Goal: Communication & Community: Answer question/provide support

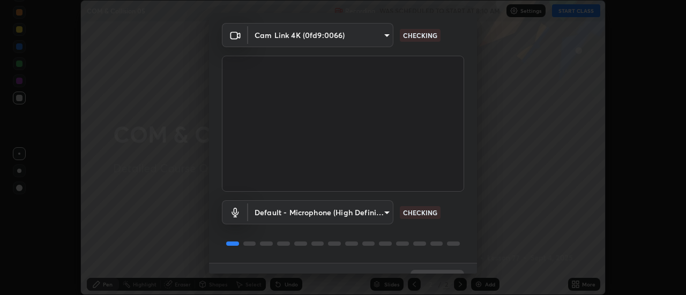
scroll to position [56, 0]
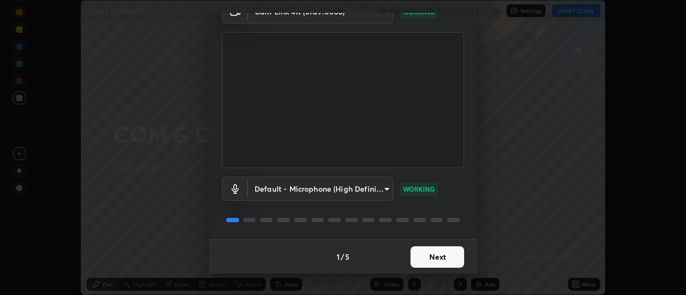
click at [426, 258] on button "Next" at bounding box center [437, 256] width 54 height 21
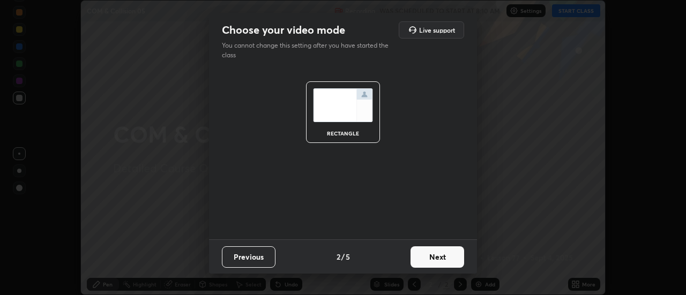
scroll to position [0, 0]
click at [427, 258] on button "Next" at bounding box center [437, 256] width 54 height 21
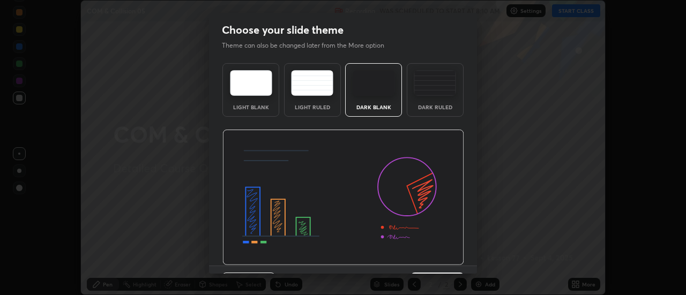
click at [423, 110] on div "Dark Ruled" at bounding box center [435, 106] width 43 height 5
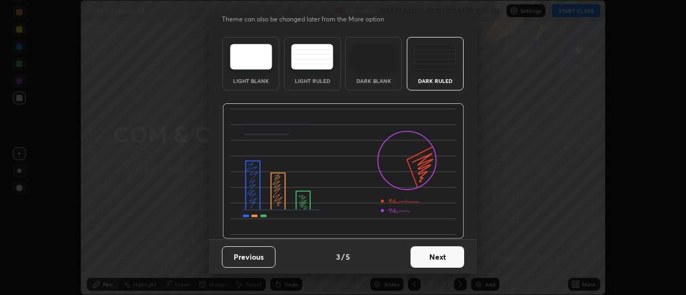
click at [429, 256] on button "Next" at bounding box center [437, 256] width 54 height 21
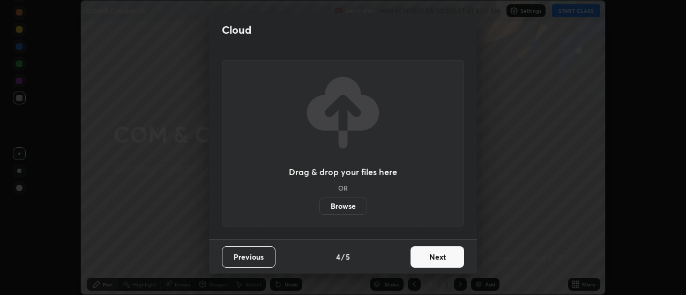
scroll to position [0, 0]
click at [352, 210] on label "Browse" at bounding box center [343, 206] width 48 height 17
click at [319, 210] on input "Browse" at bounding box center [319, 206] width 0 height 17
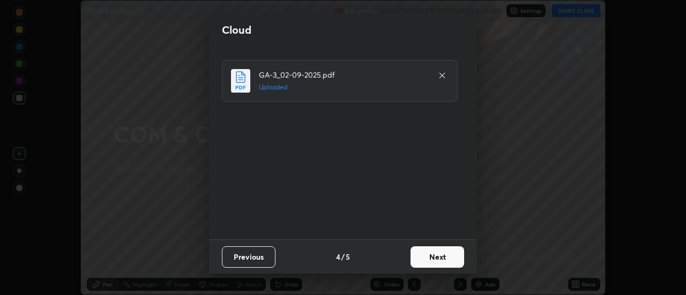
click at [419, 254] on button "Next" at bounding box center [437, 256] width 54 height 21
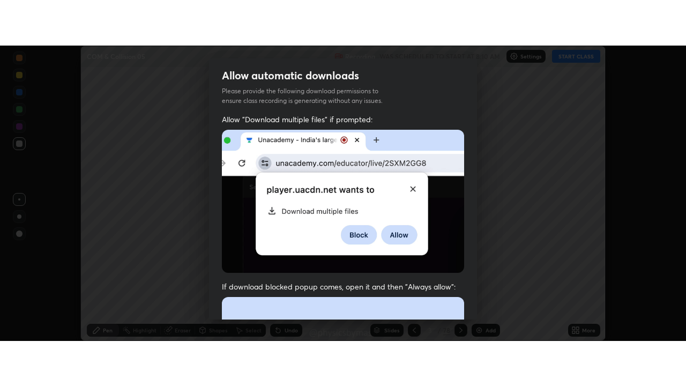
scroll to position [275, 0]
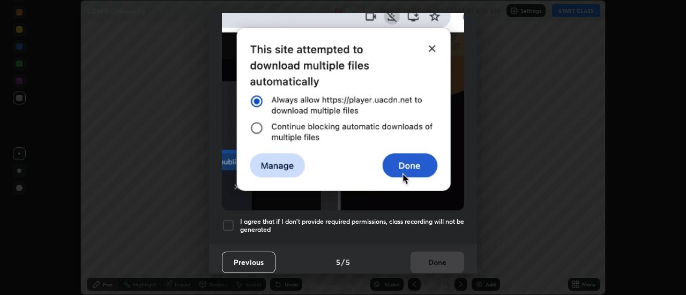
click at [369, 219] on h5 "I agree that if I don't provide required permissions, class recording will not …" at bounding box center [352, 226] width 224 height 17
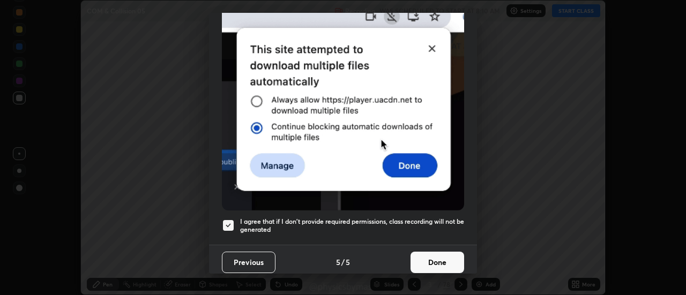
click at [422, 255] on button "Done" at bounding box center [437, 262] width 54 height 21
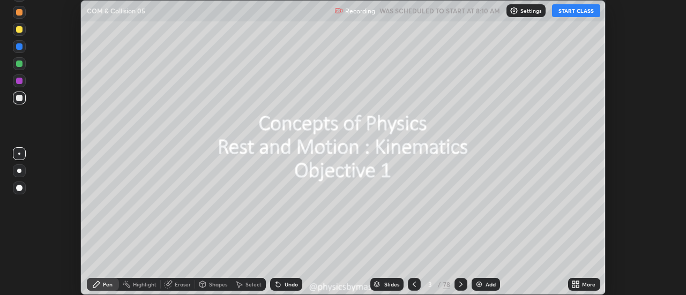
click at [414, 290] on div at bounding box center [414, 284] width 13 height 13
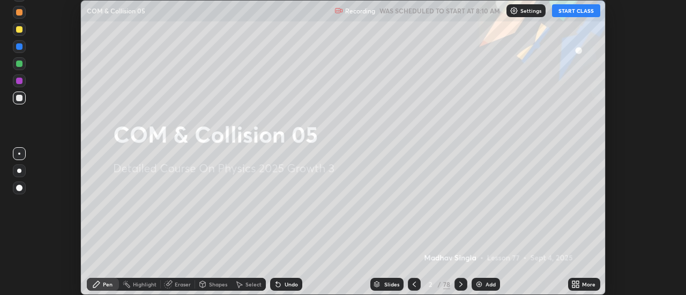
click at [578, 282] on icon at bounding box center [578, 282] width 3 height 3
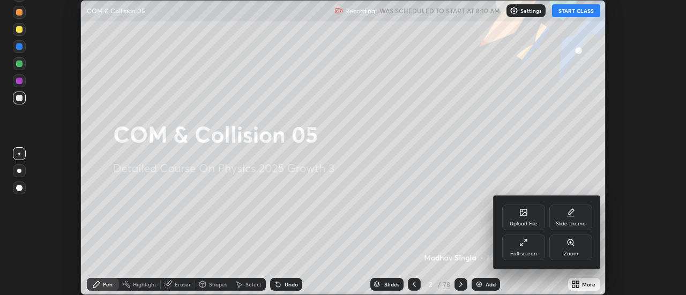
click at [538, 249] on div "Full screen" at bounding box center [523, 248] width 43 height 26
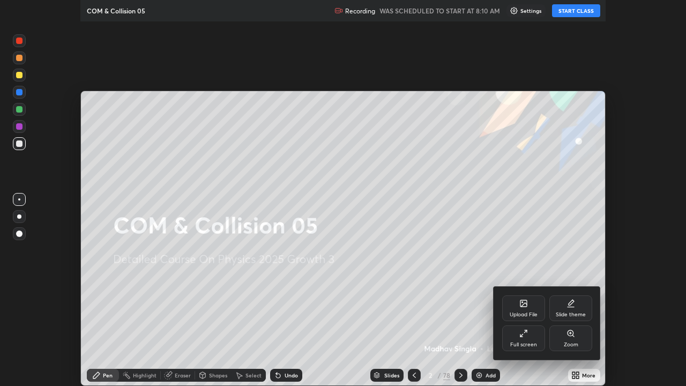
scroll to position [386, 686]
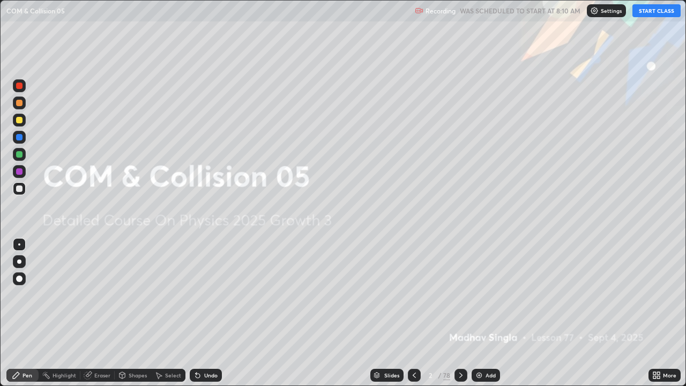
click at [655, 8] on button "START CLASS" at bounding box center [656, 10] width 48 height 13
click at [460, 295] on icon at bounding box center [461, 375] width 9 height 9
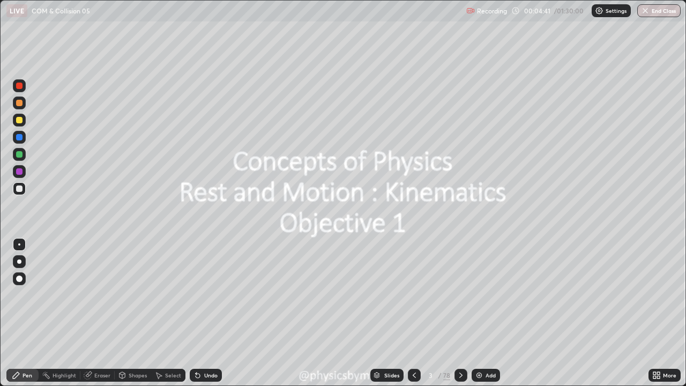
click at [19, 156] on div at bounding box center [19, 154] width 6 height 6
click at [435, 295] on div "3 / 78" at bounding box center [437, 375] width 25 height 10
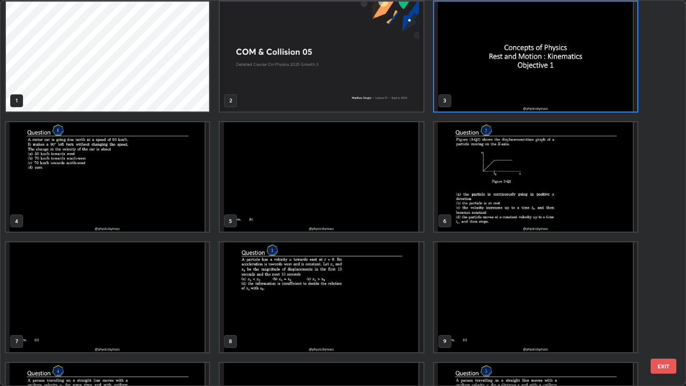
scroll to position [0, 0]
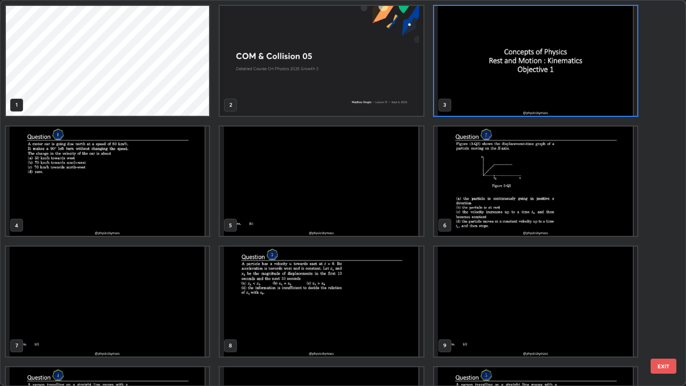
click at [140, 218] on img "grid" at bounding box center [107, 181] width 203 height 110
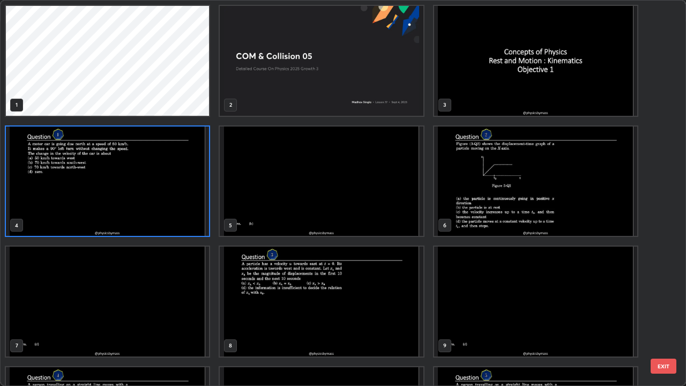
click at [143, 218] on img "grid" at bounding box center [107, 181] width 203 height 110
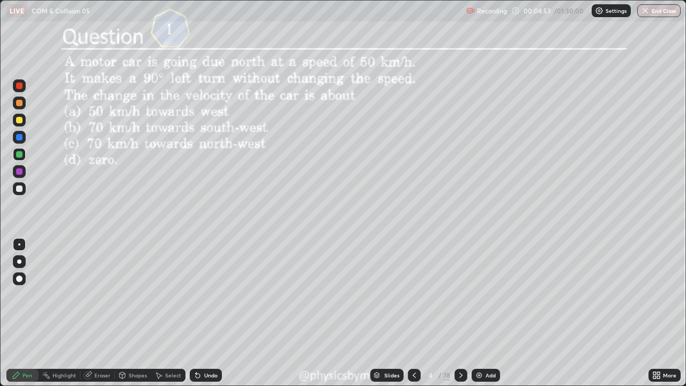
click at [408, 295] on div at bounding box center [414, 375] width 13 height 13
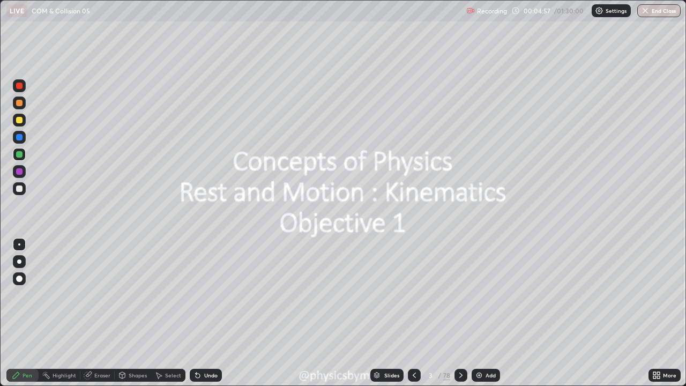
click at [438, 295] on div "/" at bounding box center [439, 375] width 3 height 6
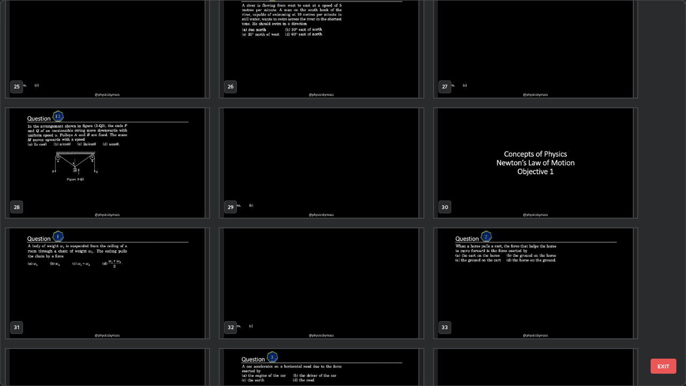
scroll to position [982, 0]
click at [153, 184] on img "grid" at bounding box center [107, 162] width 203 height 110
click at [155, 184] on img "grid" at bounding box center [107, 162] width 203 height 110
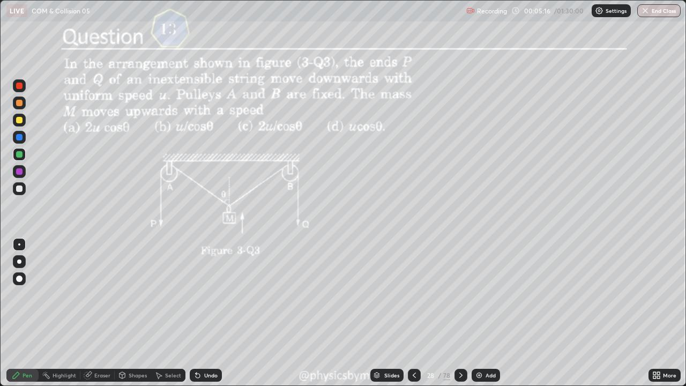
click at [438, 295] on div "/" at bounding box center [439, 375] width 3 height 6
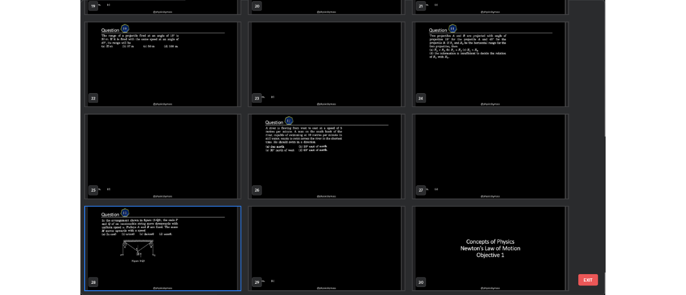
scroll to position [382, 679]
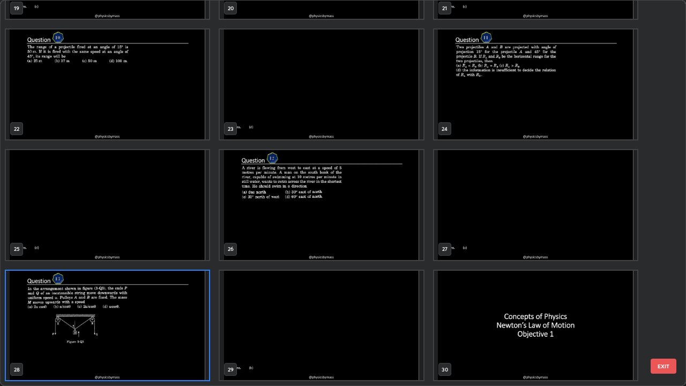
click at [118, 295] on img "grid" at bounding box center [107, 326] width 203 height 110
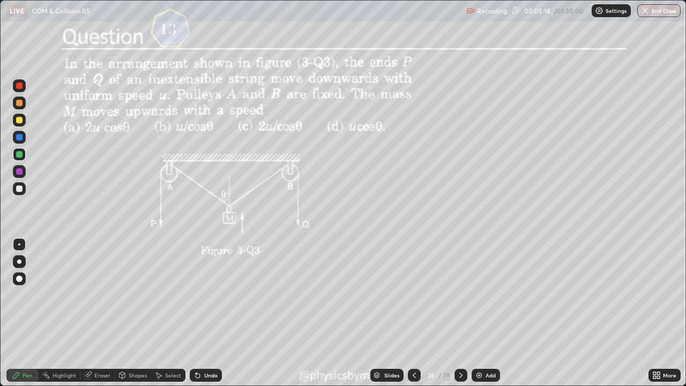
click at [124, 295] on img "grid" at bounding box center [107, 326] width 203 height 110
click at [460, 295] on icon at bounding box center [461, 375] width 9 height 9
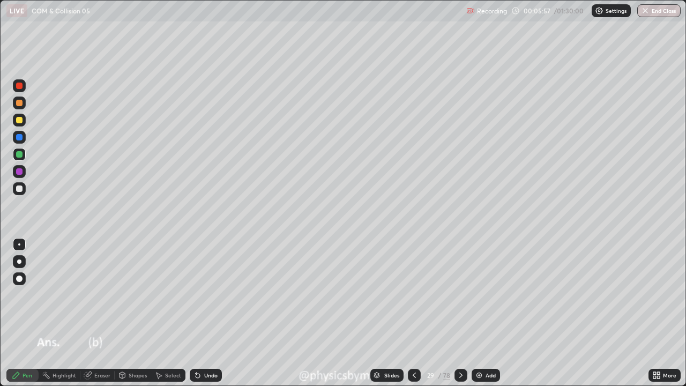
click at [459, 295] on icon at bounding box center [461, 375] width 9 height 9
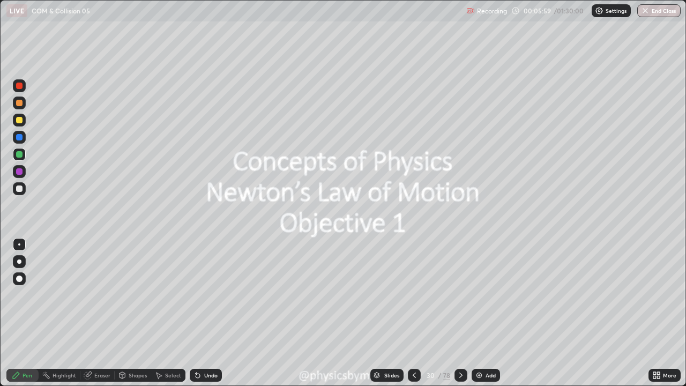
click at [460, 295] on icon at bounding box center [461, 375] width 9 height 9
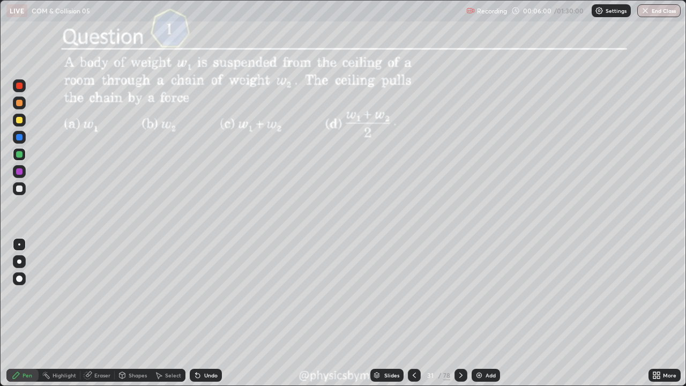
click at [408, 295] on div at bounding box center [414, 374] width 13 height 21
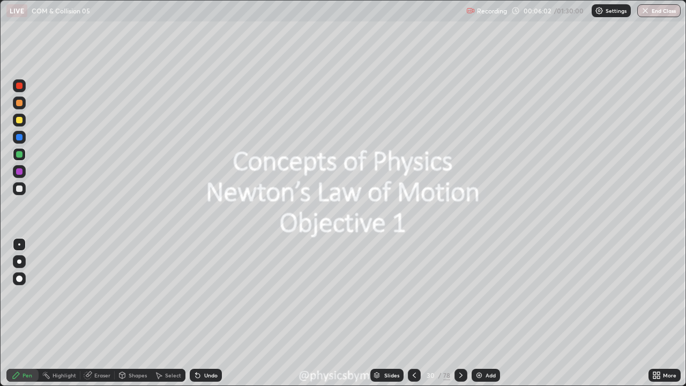
click at [461, 295] on icon at bounding box center [461, 375] width 9 height 9
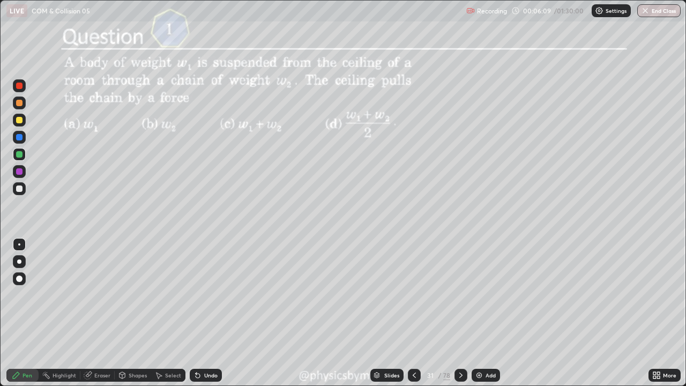
click at [461, 295] on icon at bounding box center [460, 374] width 3 height 5
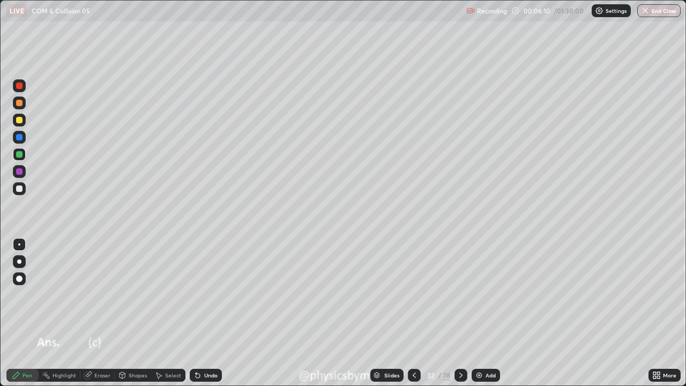
click at [461, 295] on icon at bounding box center [460, 374] width 3 height 5
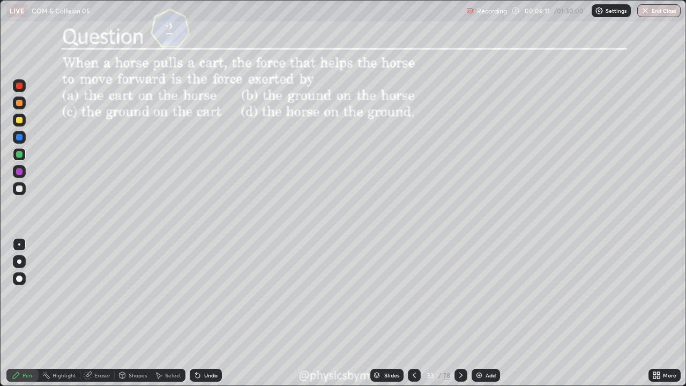
click at [460, 295] on icon at bounding box center [461, 375] width 9 height 9
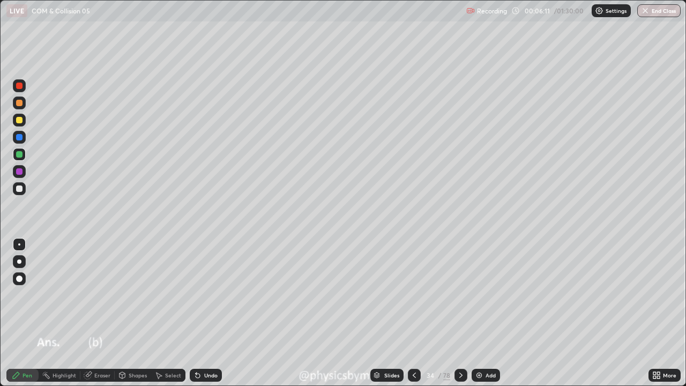
click at [461, 295] on icon at bounding box center [460, 374] width 3 height 5
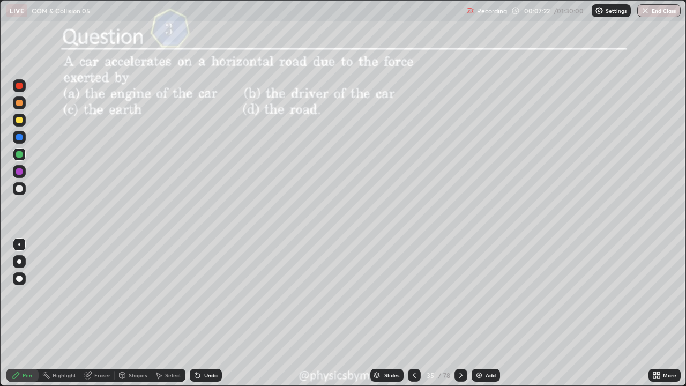
click at [459, 295] on icon at bounding box center [461, 375] width 9 height 9
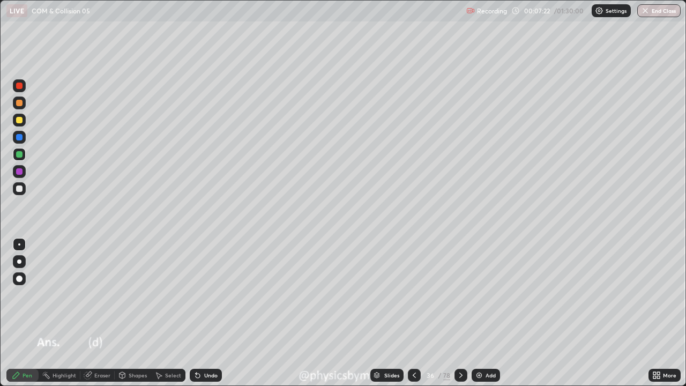
click at [460, 295] on icon at bounding box center [461, 375] width 9 height 9
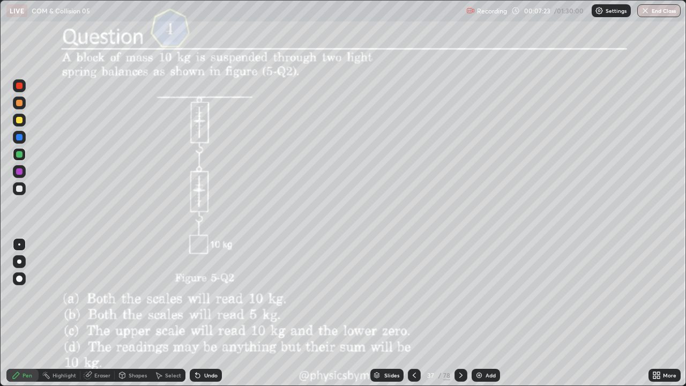
click at [459, 295] on icon at bounding box center [461, 375] width 9 height 9
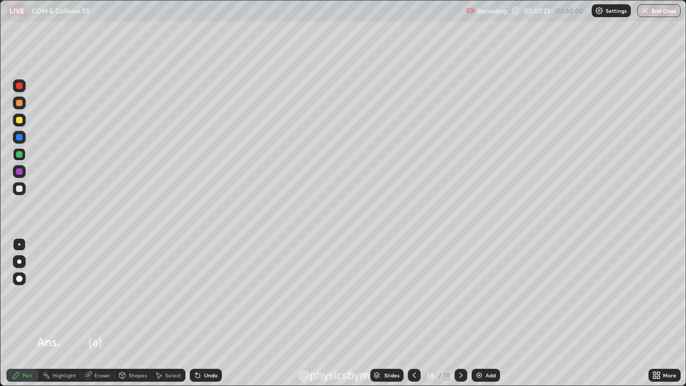
click at [460, 295] on icon at bounding box center [460, 374] width 3 height 5
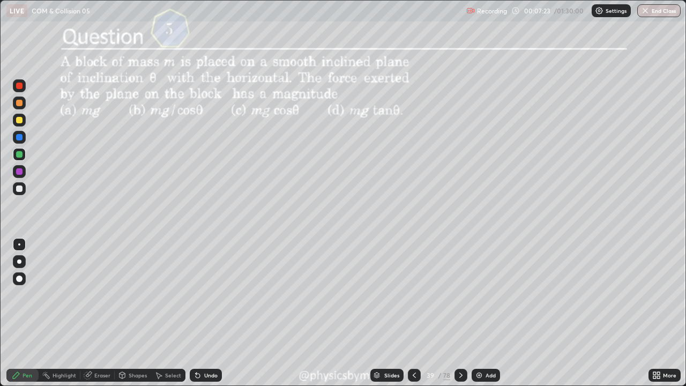
click at [461, 295] on icon at bounding box center [461, 375] width 9 height 9
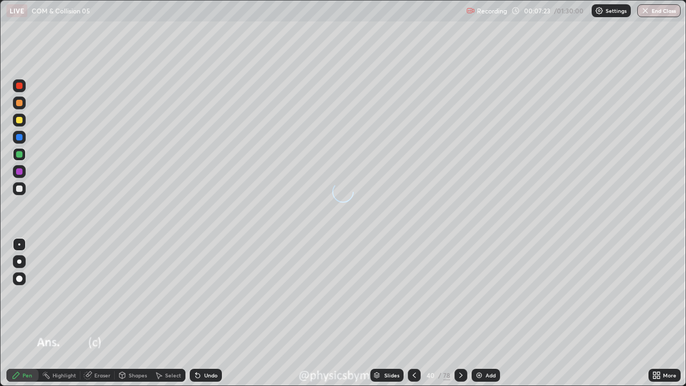
click at [460, 295] on icon at bounding box center [461, 375] width 9 height 9
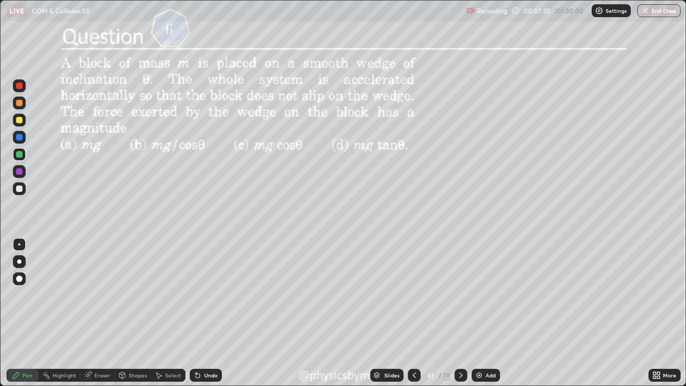
click at [20, 118] on div at bounding box center [19, 120] width 6 height 6
click at [20, 190] on div at bounding box center [19, 188] width 6 height 6
click at [460, 295] on icon at bounding box center [461, 375] width 9 height 9
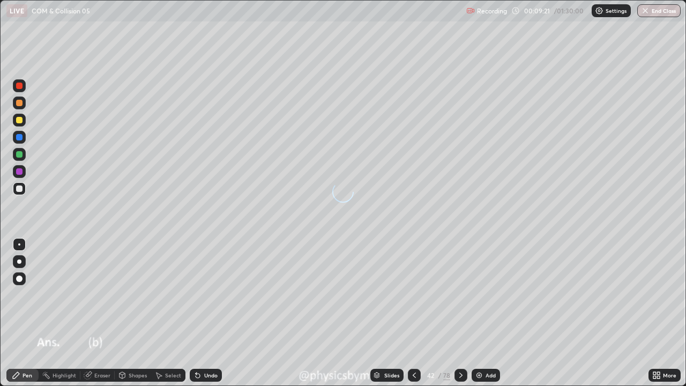
click at [460, 295] on icon at bounding box center [461, 375] width 9 height 9
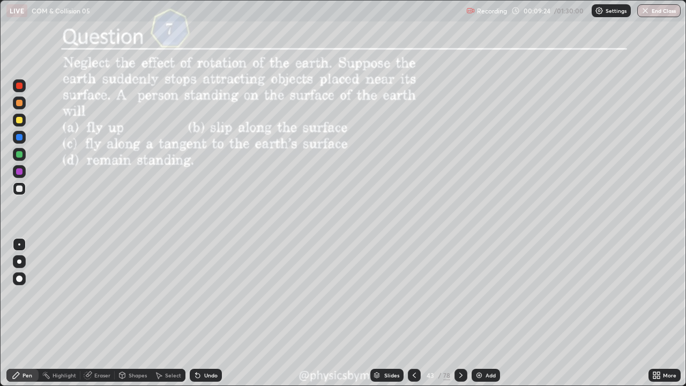
click at [21, 156] on div at bounding box center [19, 154] width 6 height 6
click at [460, 295] on icon at bounding box center [461, 375] width 9 height 9
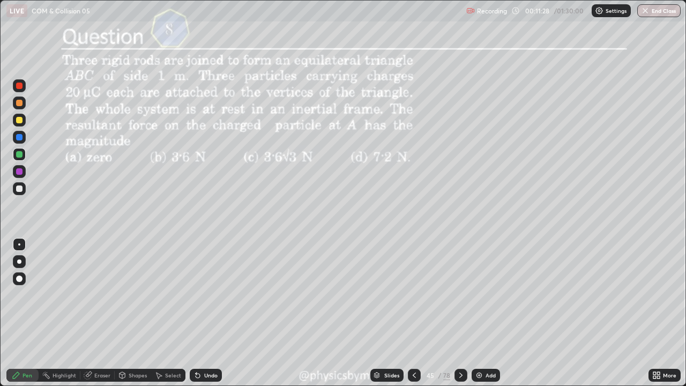
click at [414, 295] on icon at bounding box center [414, 375] width 9 height 9
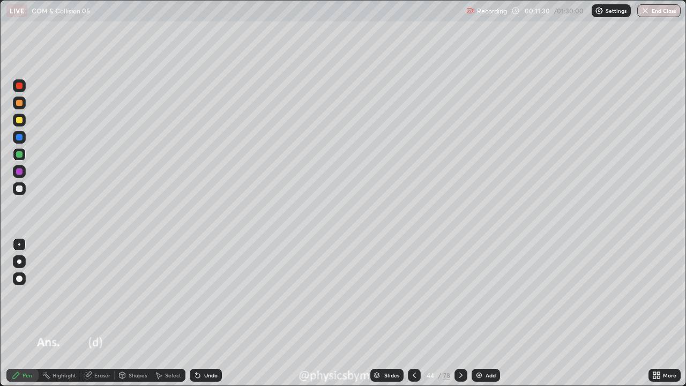
click at [414, 295] on icon at bounding box center [414, 375] width 9 height 9
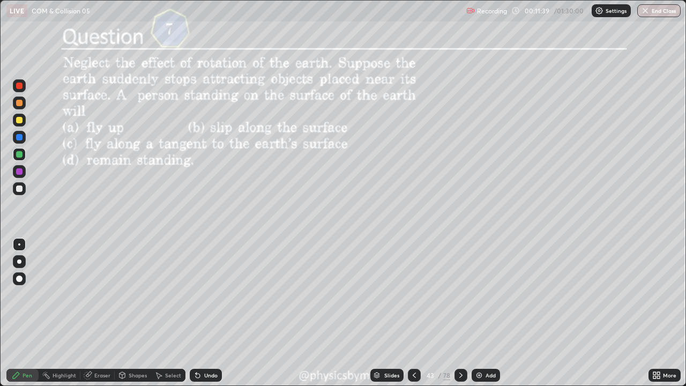
click at [460, 295] on icon at bounding box center [460, 374] width 3 height 5
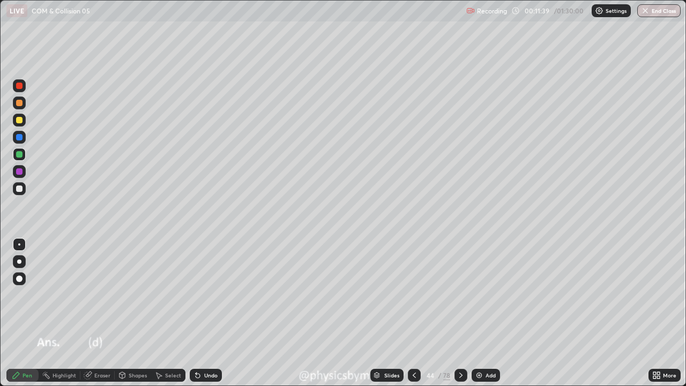
click at [458, 295] on icon at bounding box center [461, 375] width 9 height 9
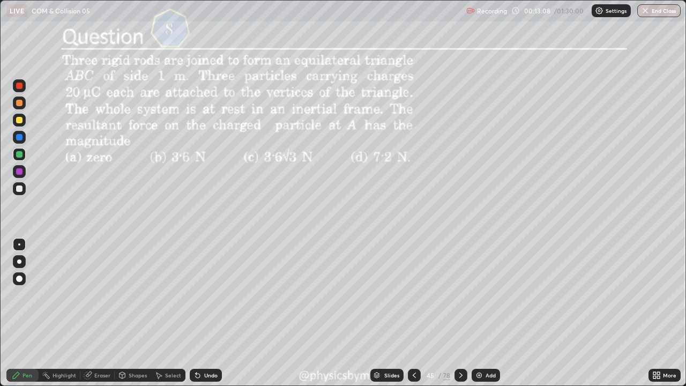
click at [459, 295] on icon at bounding box center [461, 375] width 9 height 9
click at [460, 295] on icon at bounding box center [461, 375] width 9 height 9
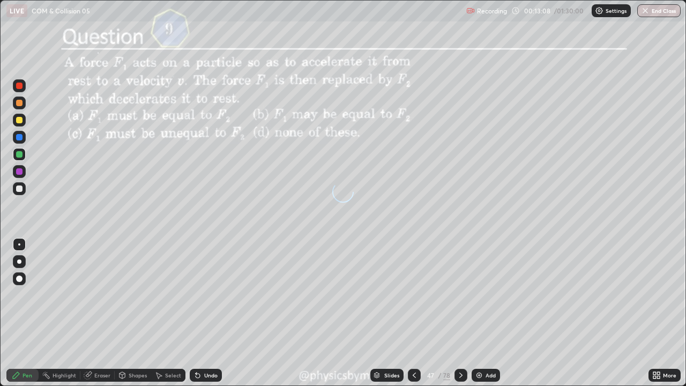
click at [460, 295] on icon at bounding box center [460, 374] width 3 height 5
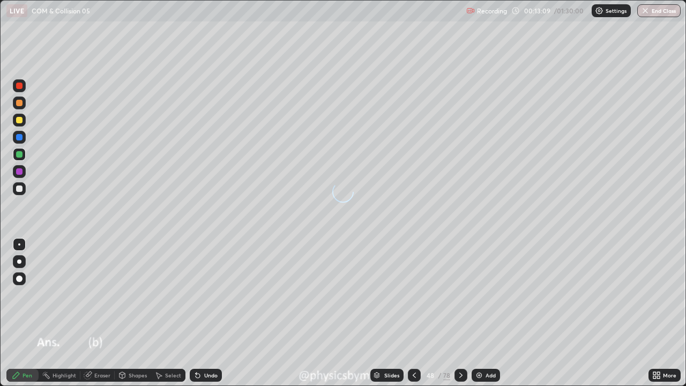
click at [460, 295] on icon at bounding box center [461, 375] width 9 height 9
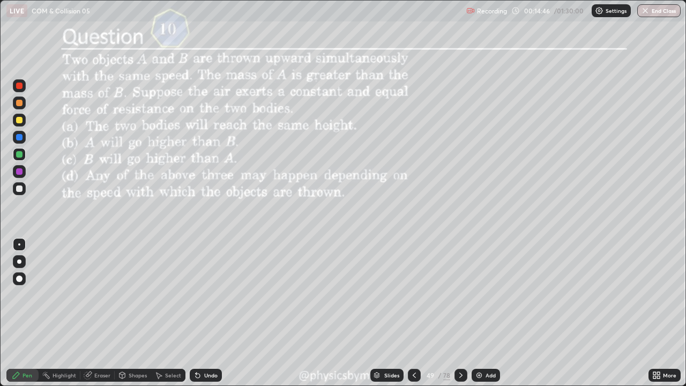
click at [460, 295] on icon at bounding box center [461, 375] width 9 height 9
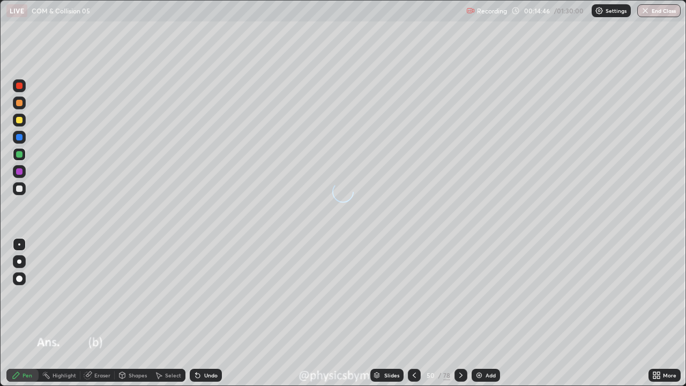
click at [460, 295] on icon at bounding box center [460, 374] width 3 height 5
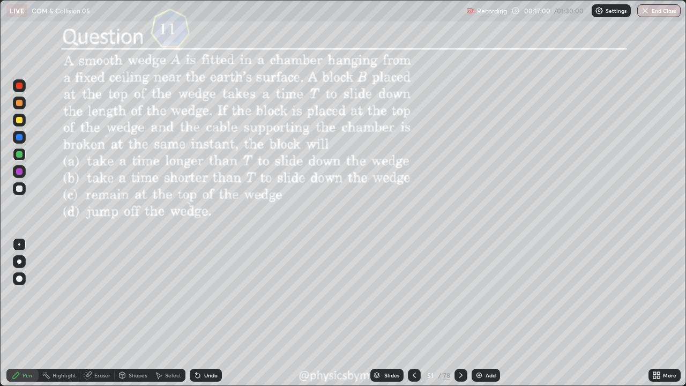
click at [460, 295] on icon at bounding box center [461, 375] width 9 height 9
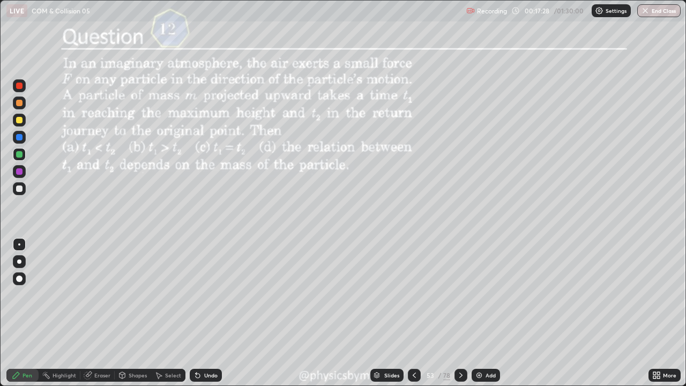
click at [19, 121] on div at bounding box center [19, 120] width 6 height 6
click at [460, 295] on icon at bounding box center [460, 374] width 3 height 5
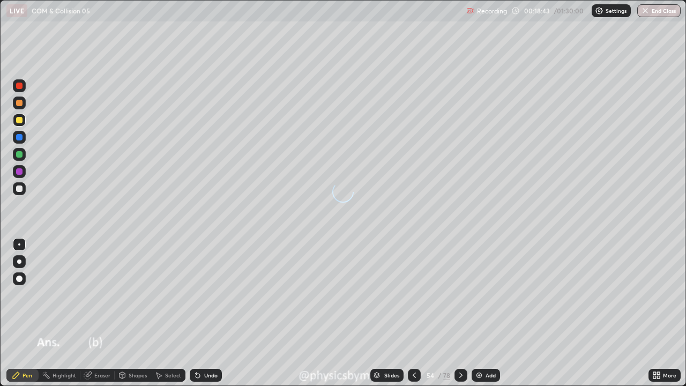
click at [460, 295] on icon at bounding box center [460, 374] width 3 height 5
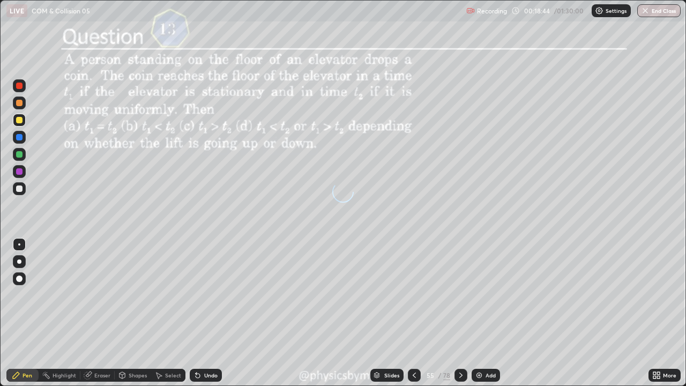
click at [460, 295] on icon at bounding box center [461, 375] width 9 height 9
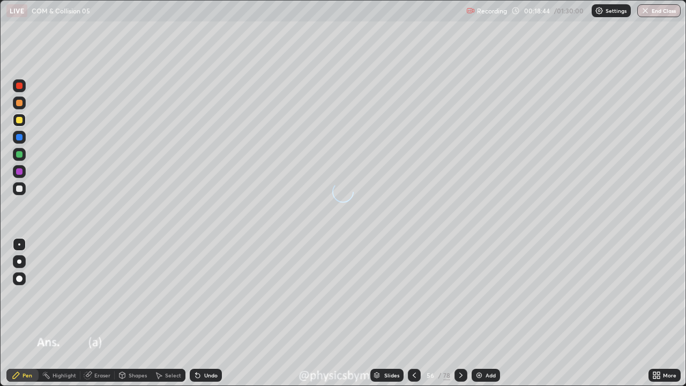
click at [460, 295] on icon at bounding box center [461, 375] width 9 height 9
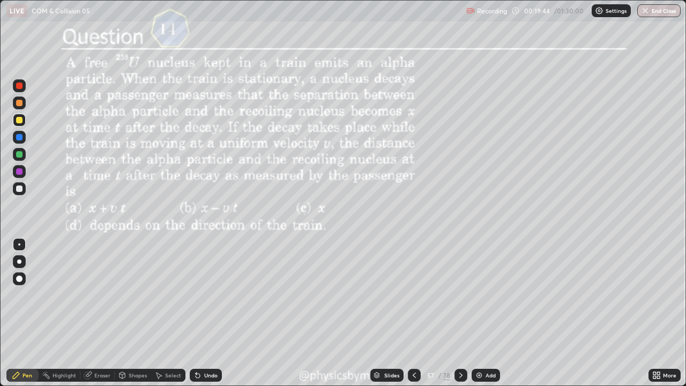
click at [460, 295] on icon at bounding box center [461, 375] width 9 height 9
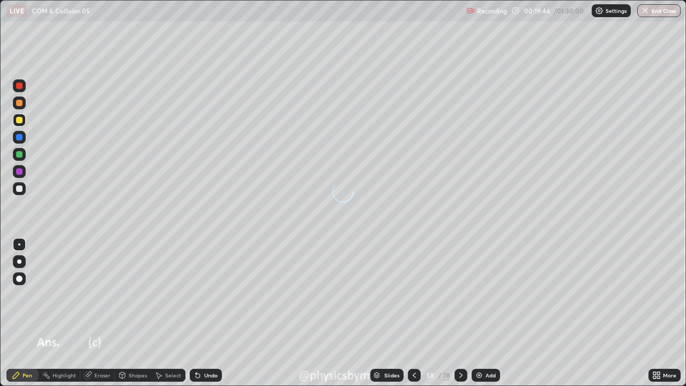
click at [460, 295] on icon at bounding box center [461, 375] width 9 height 9
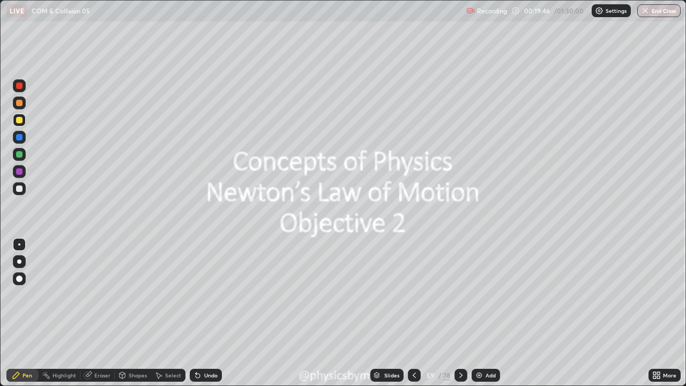
click at [457, 295] on icon at bounding box center [461, 375] width 9 height 9
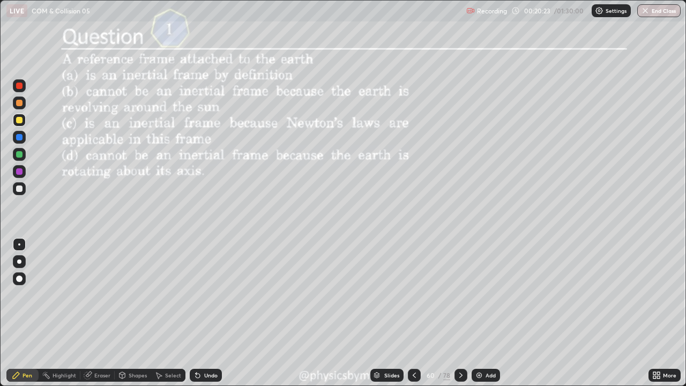
click at [461, 295] on icon at bounding box center [461, 375] width 9 height 9
click at [460, 295] on icon at bounding box center [461, 375] width 9 height 9
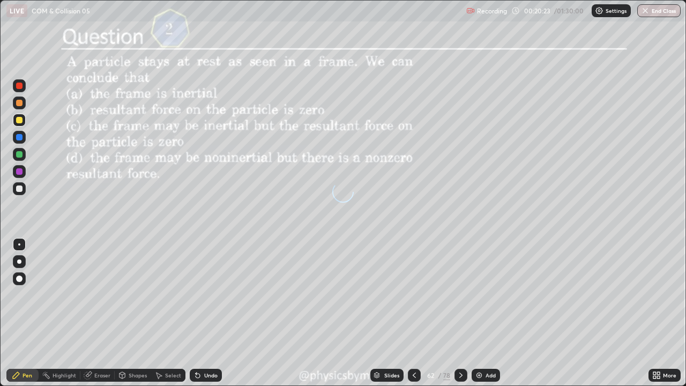
click at [459, 295] on icon at bounding box center [461, 375] width 9 height 9
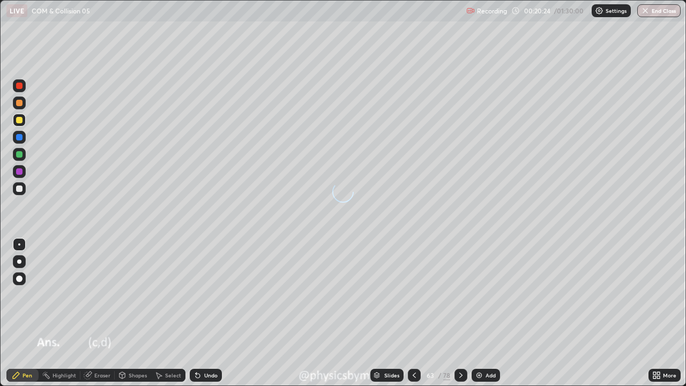
click at [461, 295] on icon at bounding box center [461, 375] width 9 height 9
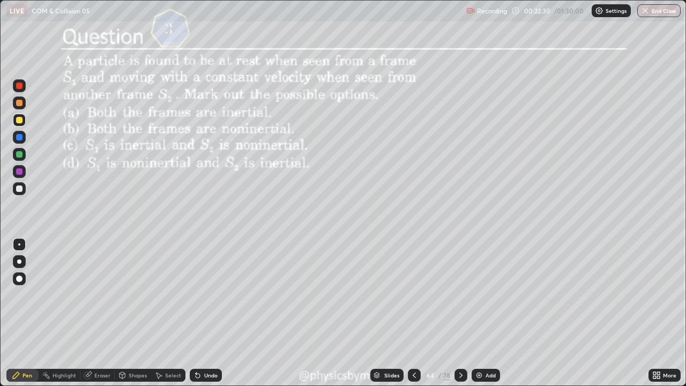
click at [460, 295] on icon at bounding box center [461, 375] width 9 height 9
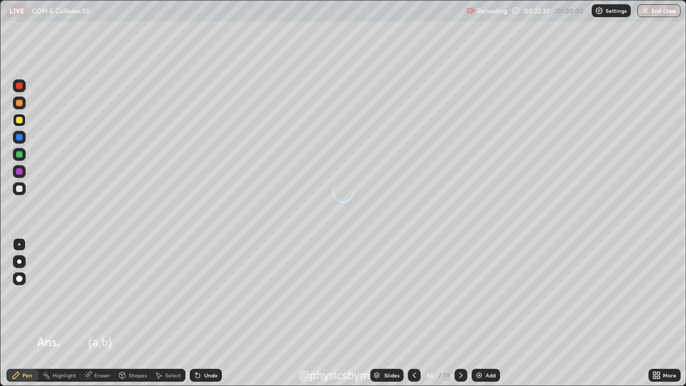
click at [459, 295] on icon at bounding box center [461, 375] width 9 height 9
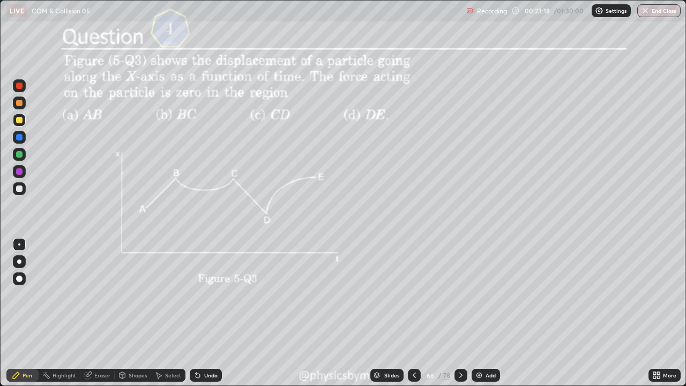
click at [460, 295] on icon at bounding box center [461, 375] width 9 height 9
click at [461, 295] on icon at bounding box center [461, 375] width 9 height 9
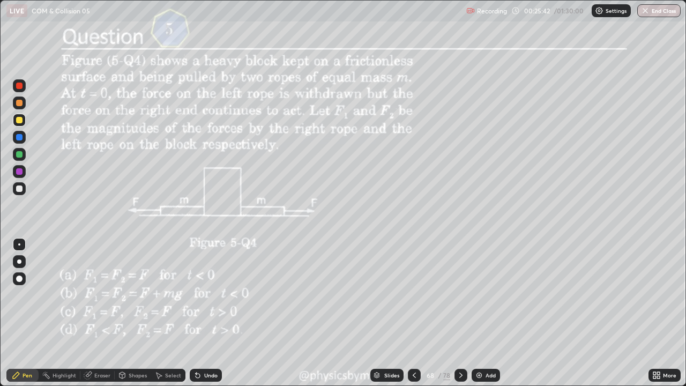
click at [460, 295] on icon at bounding box center [461, 375] width 9 height 9
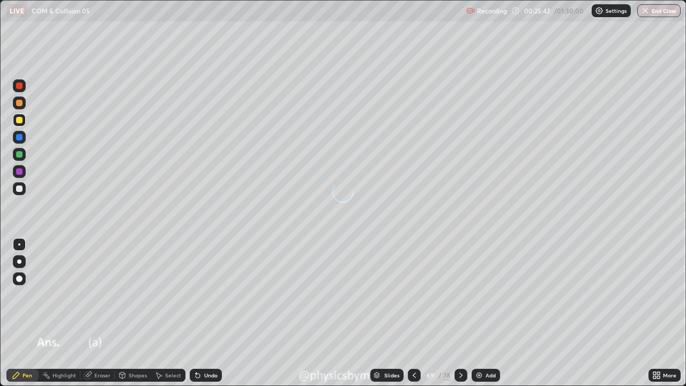
click at [460, 295] on icon at bounding box center [461, 375] width 9 height 9
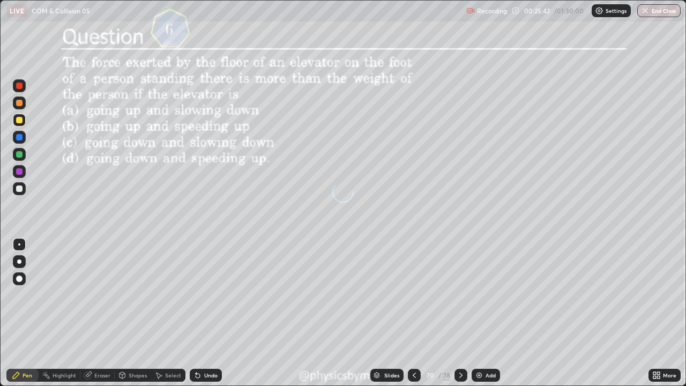
click at [461, 295] on icon at bounding box center [460, 374] width 3 height 5
click at [460, 295] on div at bounding box center [460, 375] width 13 height 13
click at [463, 295] on div at bounding box center [460, 374] width 13 height 21
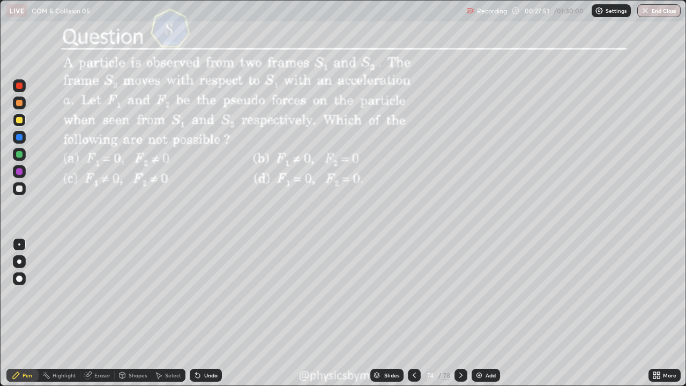
click at [461, 295] on icon at bounding box center [460, 374] width 3 height 5
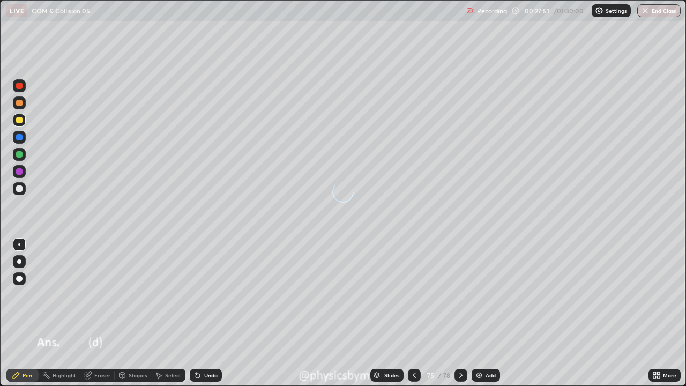
click at [461, 295] on icon at bounding box center [461, 375] width 9 height 9
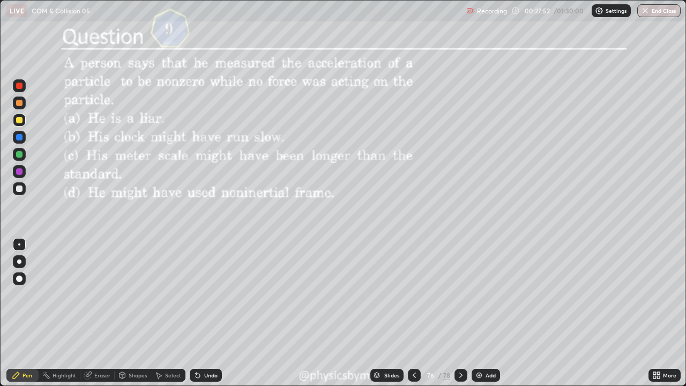
click at [460, 295] on icon at bounding box center [461, 375] width 9 height 9
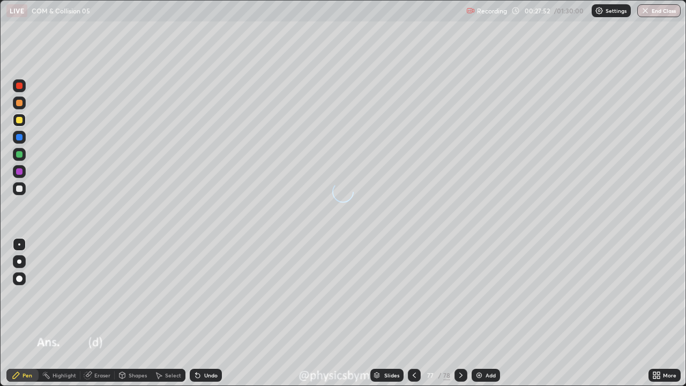
click at [461, 295] on icon at bounding box center [461, 375] width 9 height 9
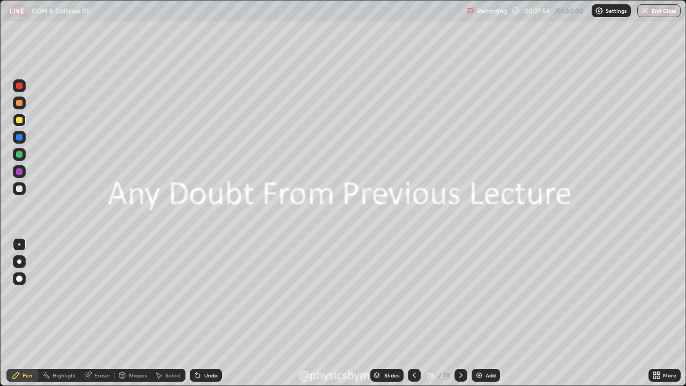
click at [487, 295] on div "Add" at bounding box center [486, 375] width 28 height 13
click at [25, 155] on div at bounding box center [19, 154] width 13 height 13
click at [21, 106] on div at bounding box center [19, 102] width 13 height 13
click at [204, 295] on div "Undo" at bounding box center [210, 374] width 13 height 5
click at [24, 154] on div at bounding box center [19, 154] width 13 height 13
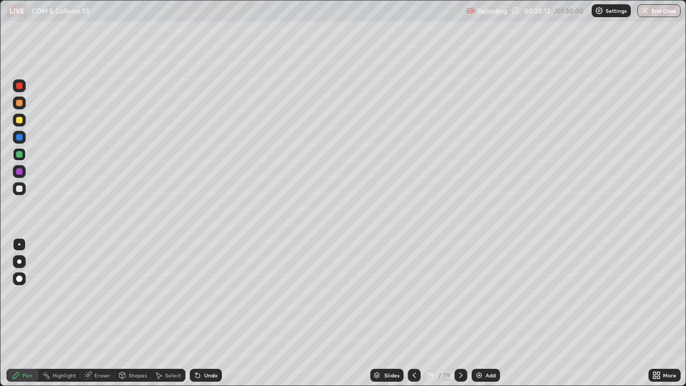
click at [205, 295] on div "Undo" at bounding box center [210, 374] width 13 height 5
click at [21, 123] on div at bounding box center [19, 120] width 6 height 6
click at [21, 193] on div at bounding box center [19, 188] width 13 height 13
click at [180, 21] on div "LIVE COM & Collision 05" at bounding box center [233, 10] width 455 height 21
click at [186, 18] on div "LIVE COM & Collision 05" at bounding box center [233, 10] width 455 height 21
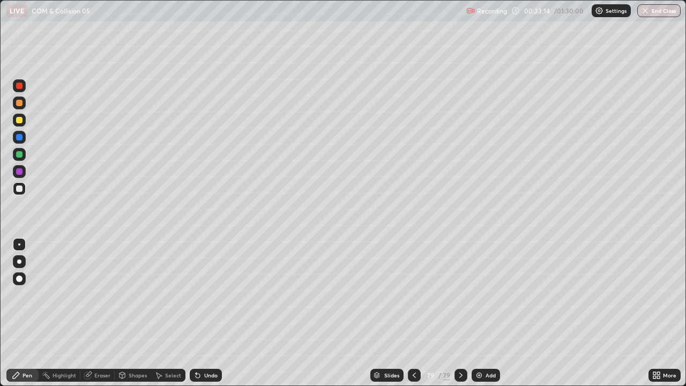
click at [205, 295] on div "Undo" at bounding box center [210, 374] width 13 height 5
click at [485, 295] on div "Add" at bounding box center [490, 374] width 10 height 5
click at [21, 107] on div at bounding box center [19, 102] width 13 height 13
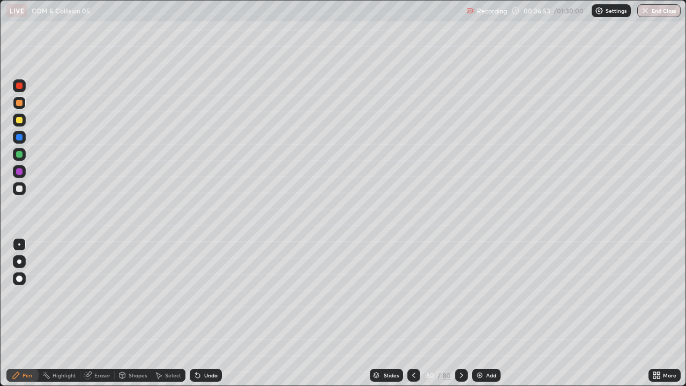
click at [134, 295] on div "Shapes" at bounding box center [138, 374] width 18 height 5
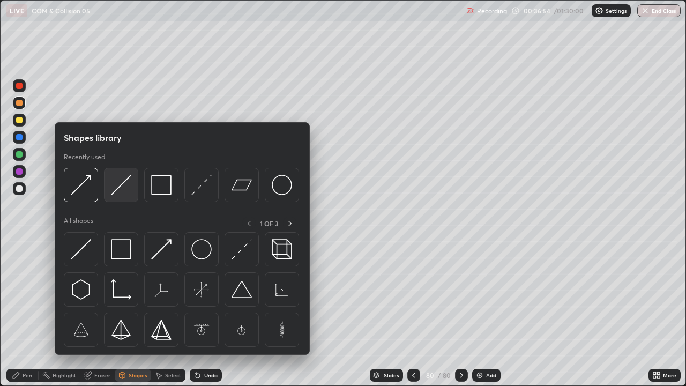
click at [119, 192] on img at bounding box center [121, 185] width 20 height 20
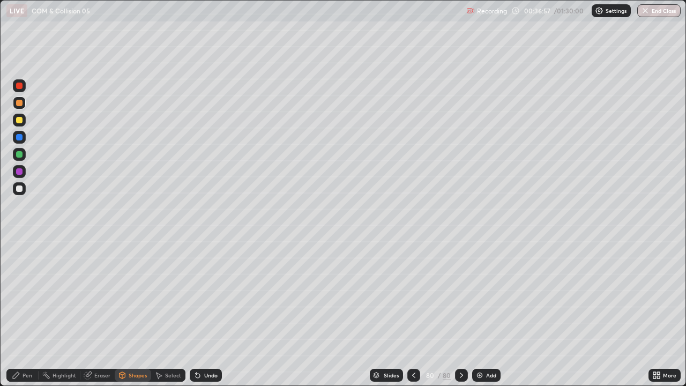
click at [27, 295] on div "Pen" at bounding box center [28, 374] width 10 height 5
click at [22, 190] on div at bounding box center [19, 188] width 6 height 6
click at [205, 295] on div "Undo" at bounding box center [206, 375] width 32 height 13
click at [207, 295] on div "Undo" at bounding box center [210, 374] width 13 height 5
click at [206, 295] on div "Undo" at bounding box center [210, 374] width 13 height 5
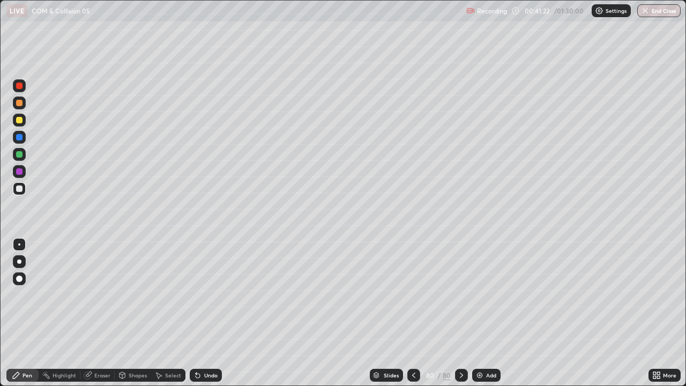
click at [129, 295] on div "Shapes" at bounding box center [138, 374] width 18 height 5
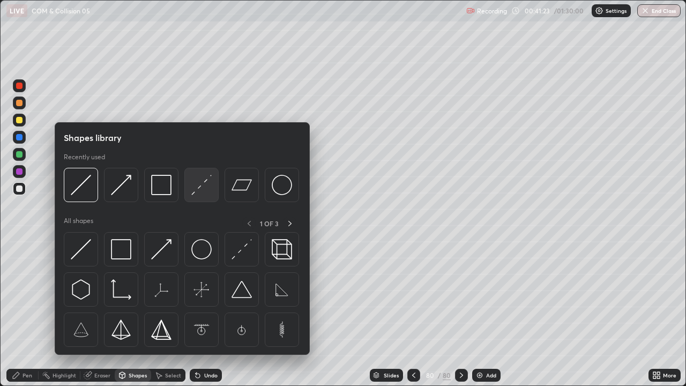
click at [196, 193] on img at bounding box center [201, 185] width 20 height 20
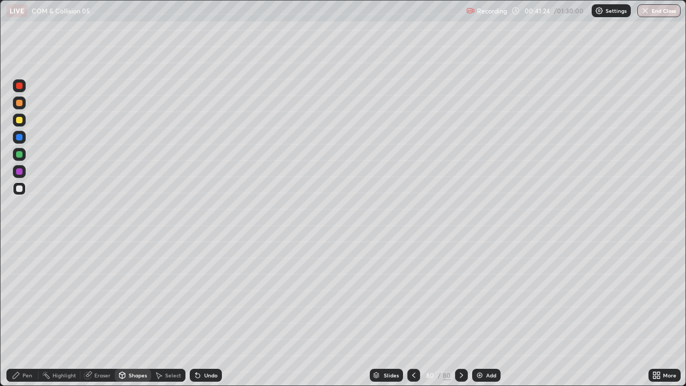
click at [16, 156] on div at bounding box center [19, 154] width 13 height 13
click at [135, 295] on div "Shapes" at bounding box center [138, 374] width 18 height 5
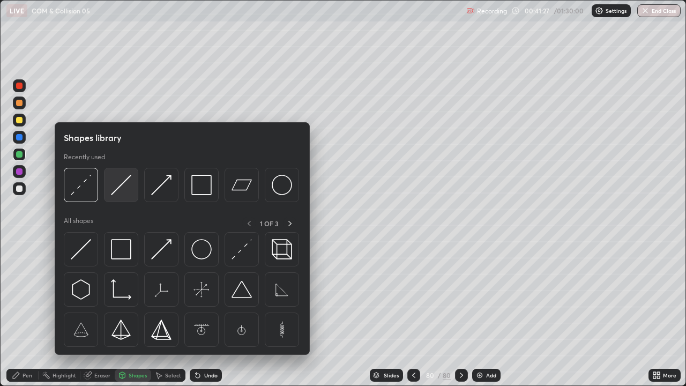
click at [127, 188] on img at bounding box center [121, 185] width 20 height 20
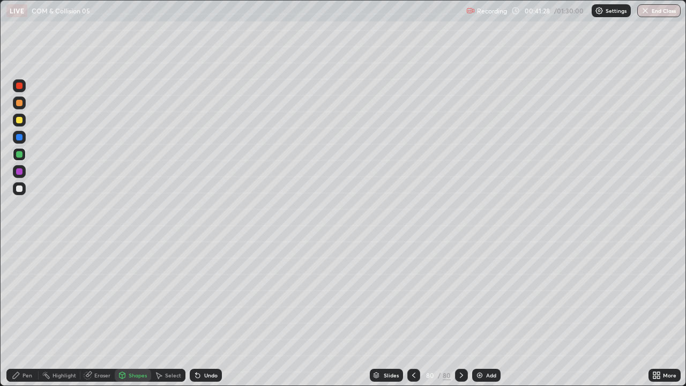
click at [16, 104] on div at bounding box center [19, 103] width 6 height 6
click at [27, 295] on div "Pen" at bounding box center [28, 374] width 10 height 5
click at [204, 295] on div "Undo" at bounding box center [206, 375] width 32 height 13
click at [201, 295] on div "Undo" at bounding box center [206, 375] width 32 height 13
click at [22, 155] on div at bounding box center [19, 154] width 6 height 6
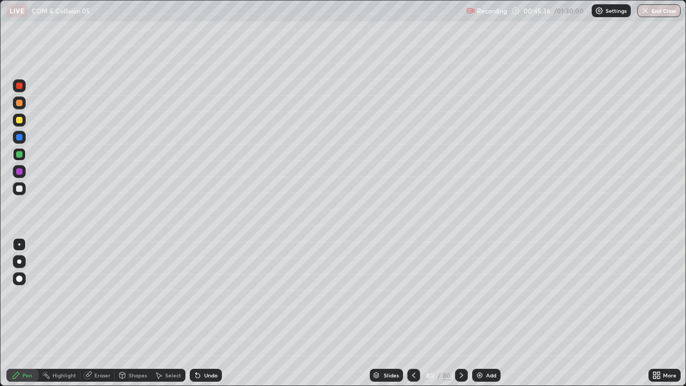
click at [198, 295] on icon at bounding box center [198, 375] width 4 height 4
click at [31, 295] on div "Pen" at bounding box center [22, 375] width 32 height 13
click at [20, 189] on div at bounding box center [19, 188] width 6 height 6
click at [200, 295] on icon at bounding box center [197, 375] width 9 height 9
click at [196, 295] on div "Undo" at bounding box center [206, 375] width 32 height 13
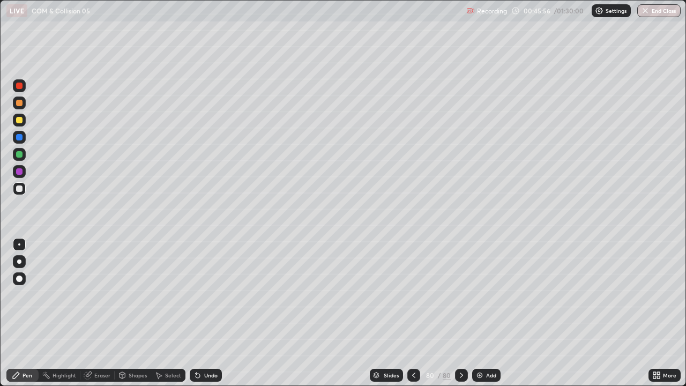
click at [201, 295] on div "Undo" at bounding box center [206, 375] width 32 height 13
click at [99, 295] on div "Eraser" at bounding box center [102, 374] width 16 height 5
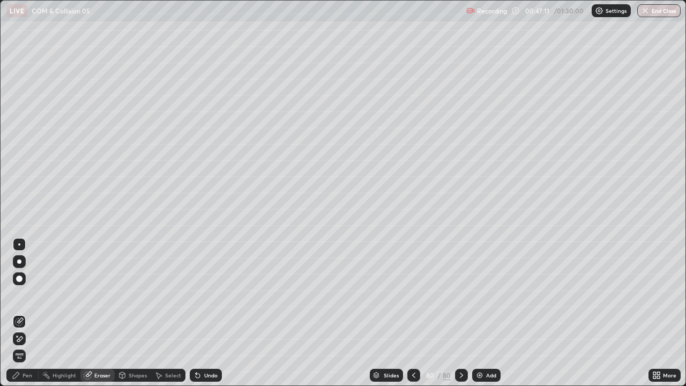
click at [24, 295] on div "Pen" at bounding box center [22, 375] width 32 height 13
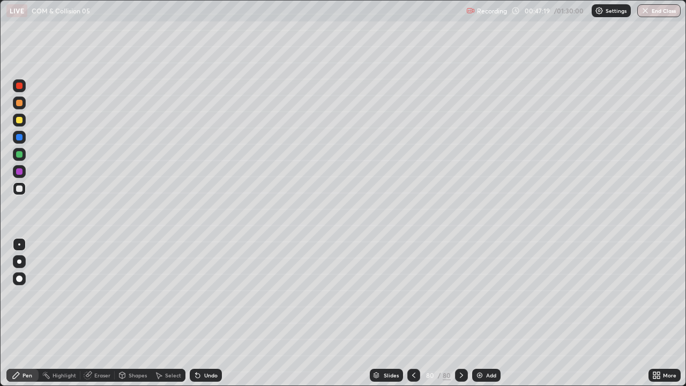
click at [204, 295] on div "Undo" at bounding box center [210, 374] width 13 height 5
click at [205, 295] on div "Undo" at bounding box center [210, 374] width 13 height 5
click at [479, 295] on img at bounding box center [479, 375] width 9 height 9
click at [25, 107] on div at bounding box center [19, 102] width 13 height 13
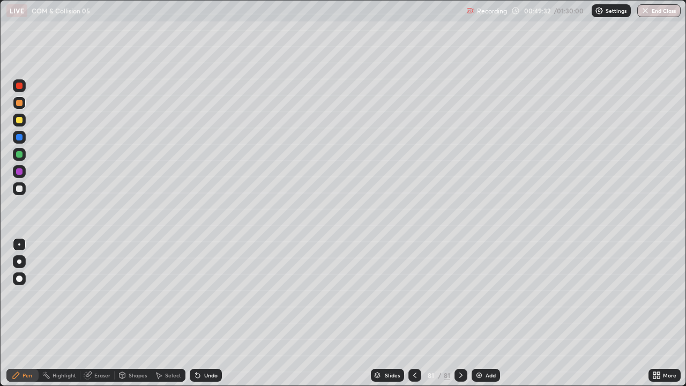
click at [132, 295] on div "Shapes" at bounding box center [138, 374] width 18 height 5
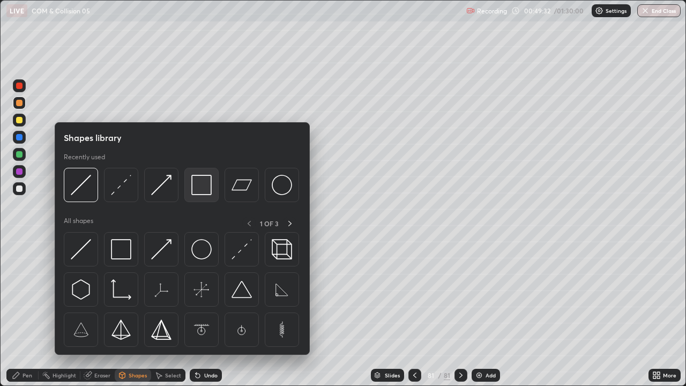
click at [200, 187] on img at bounding box center [201, 185] width 20 height 20
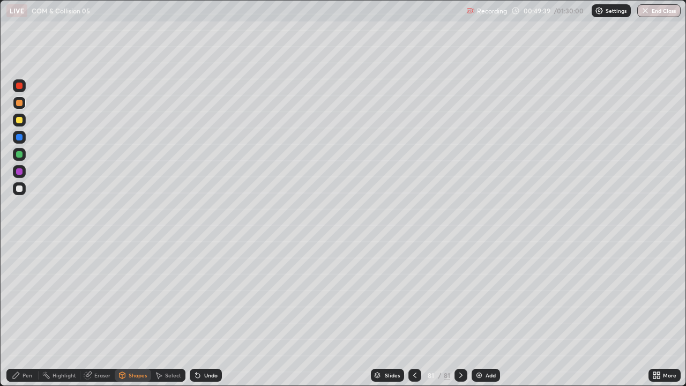
click at [143, 295] on div "Shapes" at bounding box center [133, 375] width 36 height 13
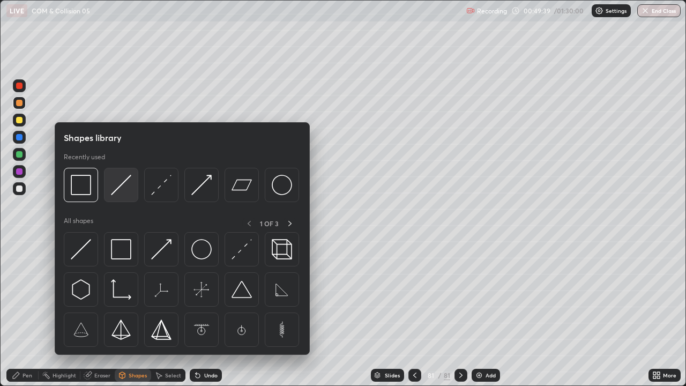
click at [122, 194] on img at bounding box center [121, 185] width 20 height 20
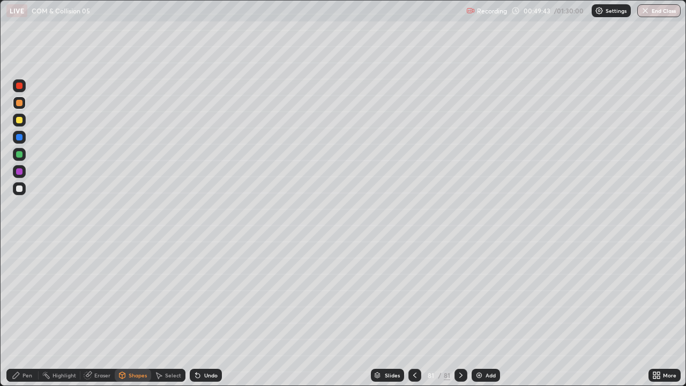
click at [25, 295] on div "Pen" at bounding box center [28, 374] width 10 height 5
click at [19, 155] on div at bounding box center [19, 154] width 6 height 6
click at [207, 295] on div "Undo" at bounding box center [206, 375] width 32 height 13
click at [23, 188] on div at bounding box center [19, 188] width 13 height 13
click at [205, 295] on div "Undo" at bounding box center [210, 374] width 13 height 5
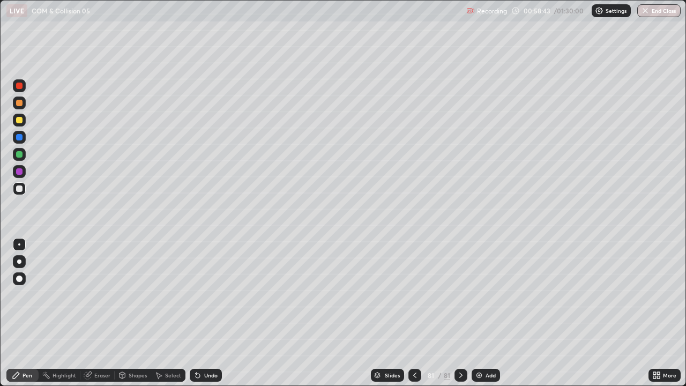
click at [21, 122] on div at bounding box center [19, 120] width 6 height 6
click at [482, 295] on img at bounding box center [479, 375] width 9 height 9
click at [134, 295] on div "Shapes" at bounding box center [138, 374] width 18 height 5
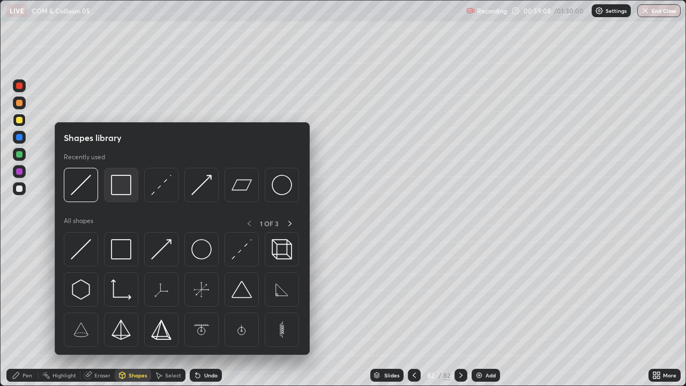
click at [122, 196] on div at bounding box center [121, 185] width 34 height 34
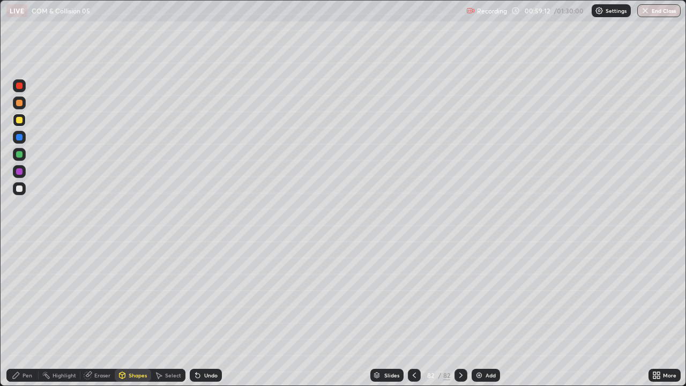
click at [135, 295] on div "Shapes" at bounding box center [138, 374] width 18 height 5
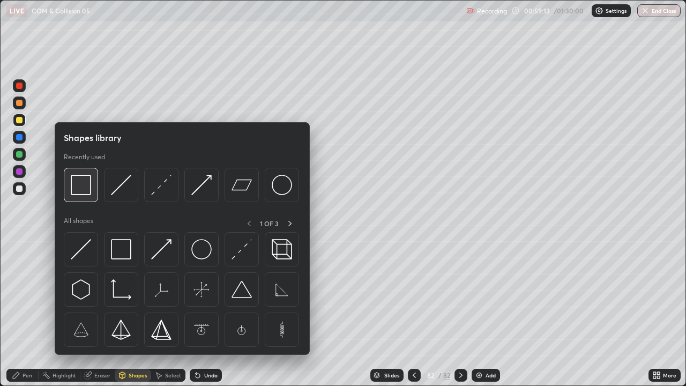
click at [86, 191] on img at bounding box center [81, 185] width 20 height 20
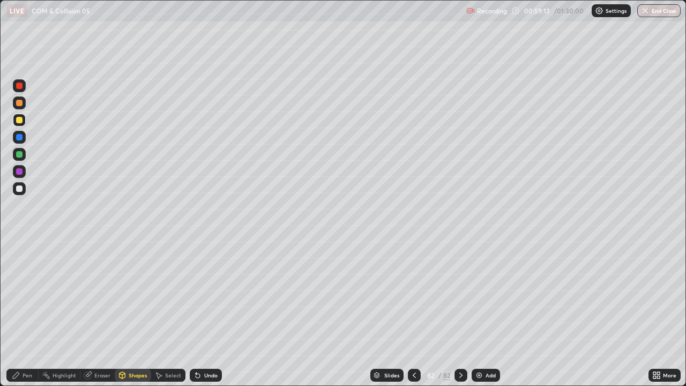
click at [20, 148] on div at bounding box center [19, 154] width 13 height 13
click at [20, 188] on div at bounding box center [19, 188] width 6 height 6
click at [207, 295] on div "Undo" at bounding box center [210, 374] width 13 height 5
click at [23, 295] on div "Pen" at bounding box center [28, 374] width 10 height 5
click at [19, 155] on div at bounding box center [19, 154] width 6 height 6
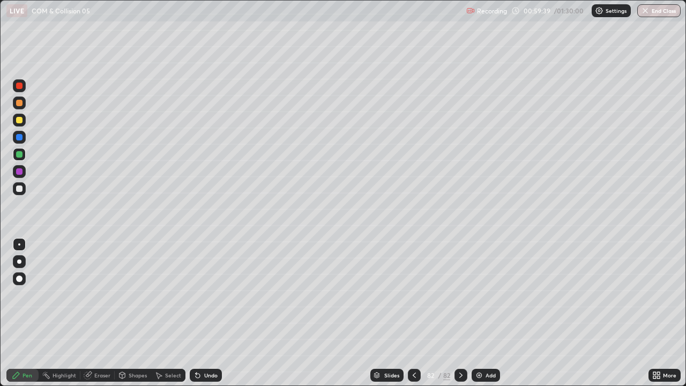
click at [21, 140] on div at bounding box center [19, 137] width 13 height 13
click at [22, 190] on div at bounding box center [19, 188] width 6 height 6
click at [196, 295] on icon at bounding box center [198, 375] width 4 height 4
click at [198, 295] on icon at bounding box center [198, 375] width 4 height 4
click at [204, 295] on div "Undo" at bounding box center [210, 374] width 13 height 5
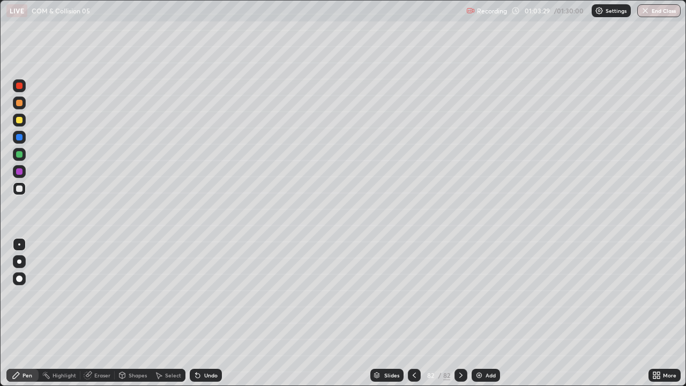
click at [201, 295] on div "Undo" at bounding box center [206, 375] width 32 height 13
click at [204, 295] on div "Undo" at bounding box center [210, 374] width 13 height 5
click at [196, 295] on icon at bounding box center [198, 375] width 4 height 4
click at [192, 295] on div "Undo" at bounding box center [206, 375] width 32 height 13
click at [196, 295] on icon at bounding box center [198, 375] width 4 height 4
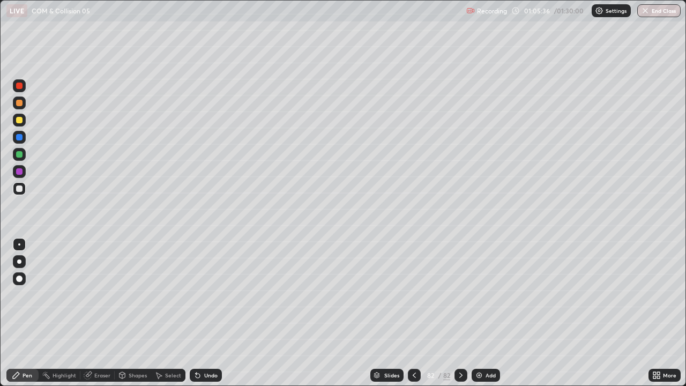
click at [195, 295] on div "Undo" at bounding box center [206, 375] width 32 height 13
click at [198, 295] on icon at bounding box center [198, 375] width 4 height 4
click at [487, 295] on div "Add" at bounding box center [490, 374] width 10 height 5
click at [15, 156] on div at bounding box center [19, 154] width 13 height 13
click at [414, 295] on icon at bounding box center [414, 375] width 9 height 9
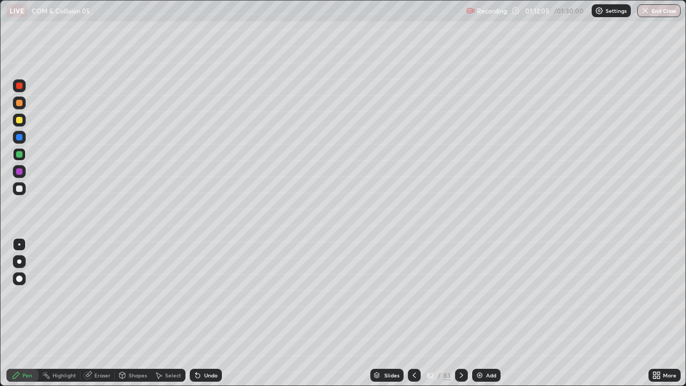
click at [460, 295] on icon at bounding box center [461, 375] width 9 height 9
click at [15, 188] on div at bounding box center [19, 188] width 13 height 13
click at [413, 295] on icon at bounding box center [414, 375] width 9 height 9
click at [460, 295] on icon at bounding box center [461, 375] width 9 height 9
click at [206, 295] on div "Undo" at bounding box center [210, 374] width 13 height 5
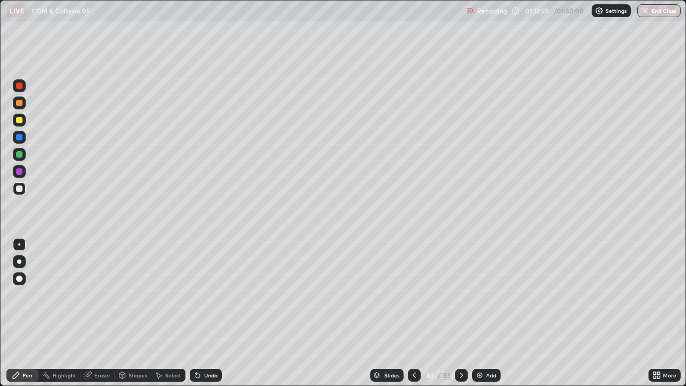
click at [196, 295] on icon at bounding box center [196, 372] width 1 height 1
click at [206, 295] on div "Undo" at bounding box center [210, 374] width 13 height 5
click at [179, 295] on div "Select" at bounding box center [168, 375] width 34 height 13
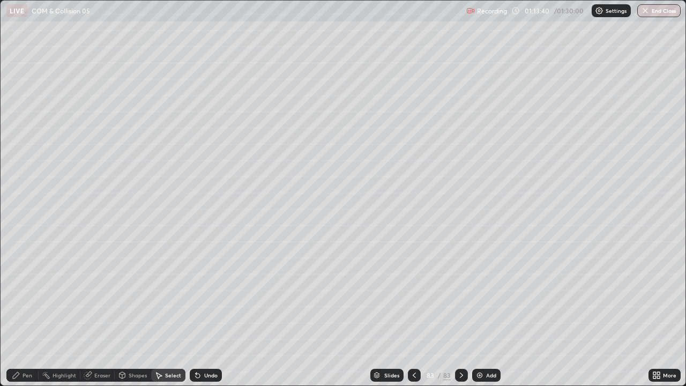
click at [196, 295] on icon at bounding box center [196, 372] width 1 height 1
click at [204, 295] on div "Undo" at bounding box center [210, 374] width 13 height 5
click at [202, 295] on div "Undo" at bounding box center [206, 375] width 32 height 13
click at [24, 295] on div "Pen" at bounding box center [22, 375] width 32 height 13
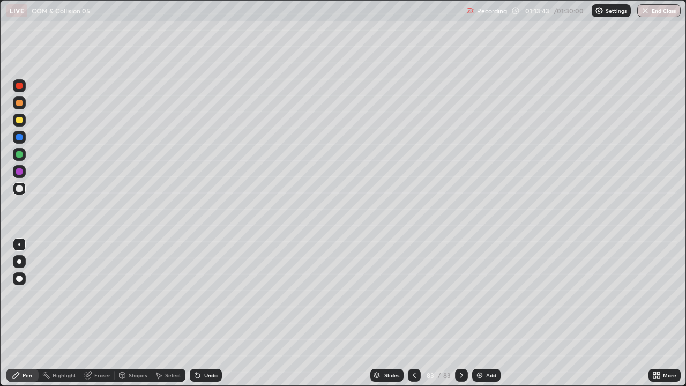
click at [206, 295] on div "Undo" at bounding box center [206, 375] width 32 height 13
click at [413, 295] on icon at bounding box center [414, 375] width 9 height 9
click at [460, 295] on icon at bounding box center [461, 375] width 9 height 9
click at [415, 295] on icon at bounding box center [414, 375] width 9 height 9
click at [460, 295] on icon at bounding box center [461, 375] width 9 height 9
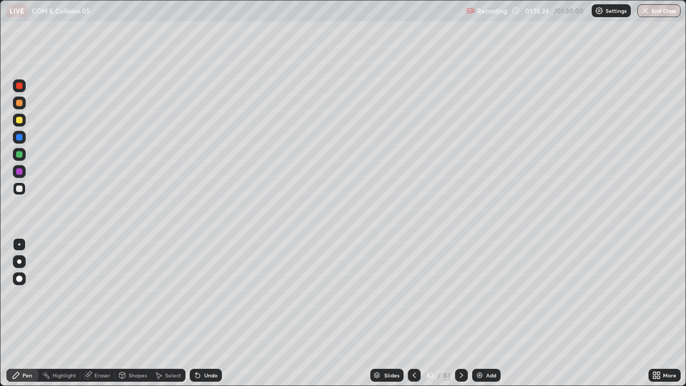
click at [202, 295] on div "Undo" at bounding box center [206, 375] width 32 height 13
click at [200, 295] on div "Undo" at bounding box center [206, 375] width 32 height 13
click at [138, 295] on div "Shapes" at bounding box center [138, 374] width 18 height 5
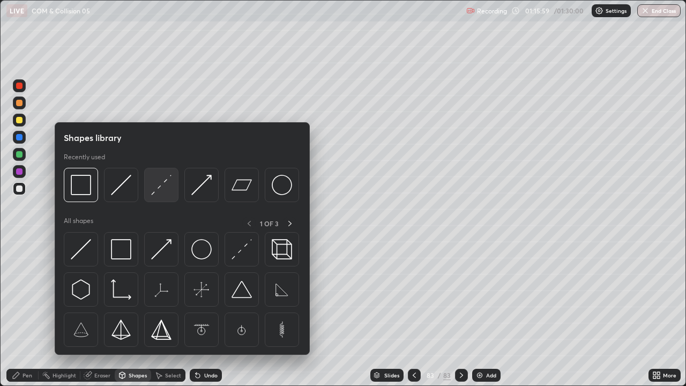
click at [152, 190] on img at bounding box center [161, 185] width 20 height 20
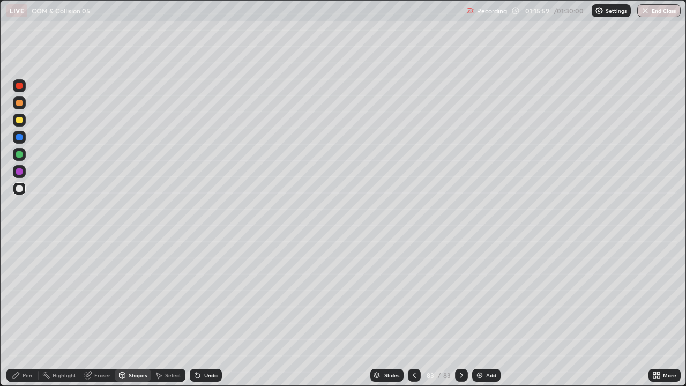
click at [23, 155] on div at bounding box center [19, 154] width 13 height 13
click at [126, 295] on div "Shapes" at bounding box center [133, 375] width 36 height 13
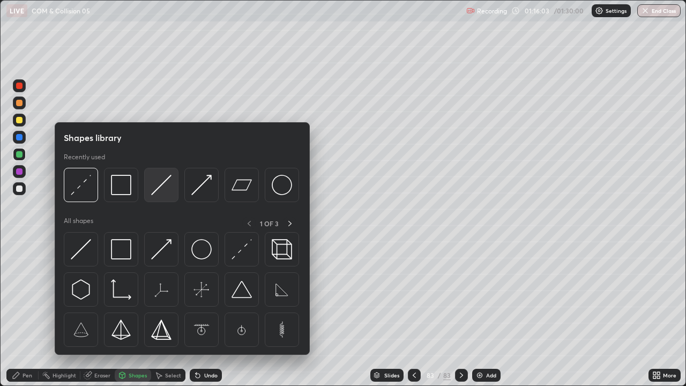
click at [161, 191] on img at bounding box center [161, 185] width 20 height 20
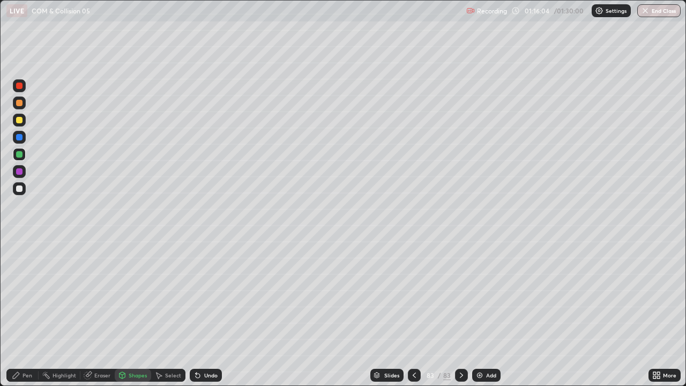
click at [17, 106] on div at bounding box center [19, 103] width 6 height 6
click at [140, 295] on div "Shapes" at bounding box center [138, 374] width 18 height 5
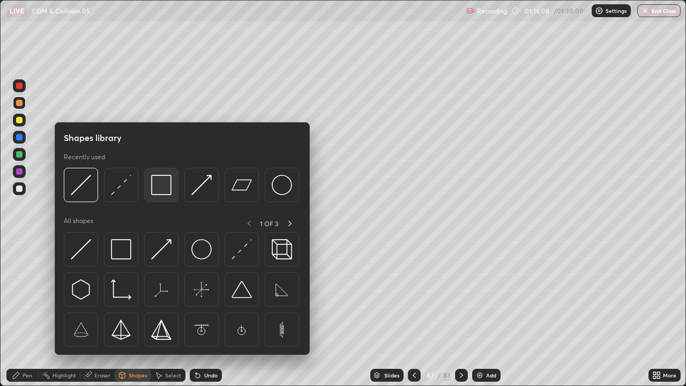
click at [163, 188] on img at bounding box center [161, 185] width 20 height 20
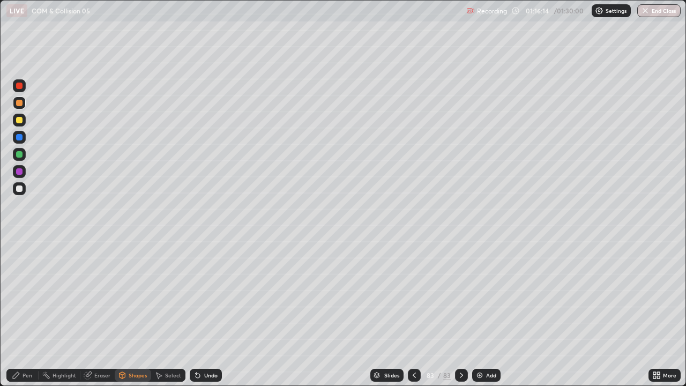
click at [28, 295] on div "Pen" at bounding box center [28, 374] width 10 height 5
click at [23, 160] on div at bounding box center [19, 154] width 13 height 13
click at [23, 193] on div at bounding box center [19, 188] width 13 height 13
click at [165, 295] on div "Select" at bounding box center [173, 374] width 16 height 5
click at [19, 295] on icon at bounding box center [16, 375] width 6 height 6
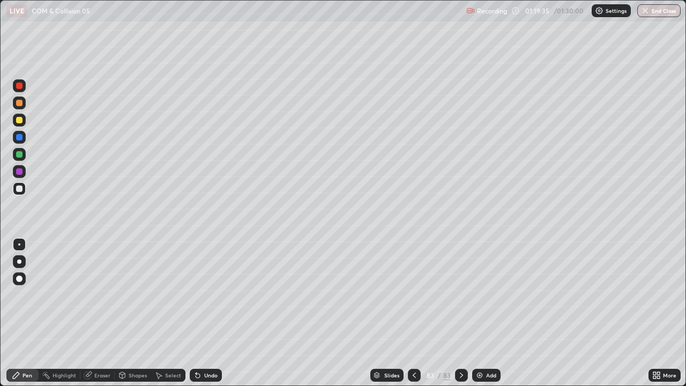
click at [168, 295] on div "Select" at bounding box center [173, 374] width 16 height 5
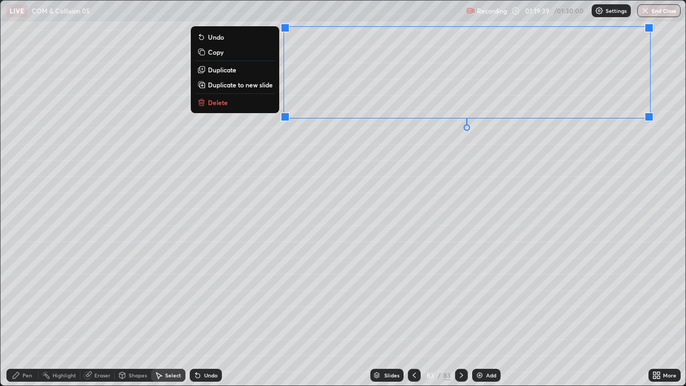
click at [218, 51] on p "Copy" at bounding box center [216, 52] width 16 height 9
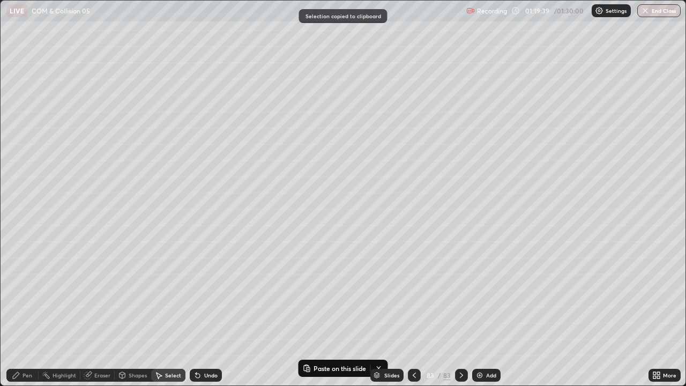
click at [23, 295] on div "Pen" at bounding box center [28, 374] width 10 height 5
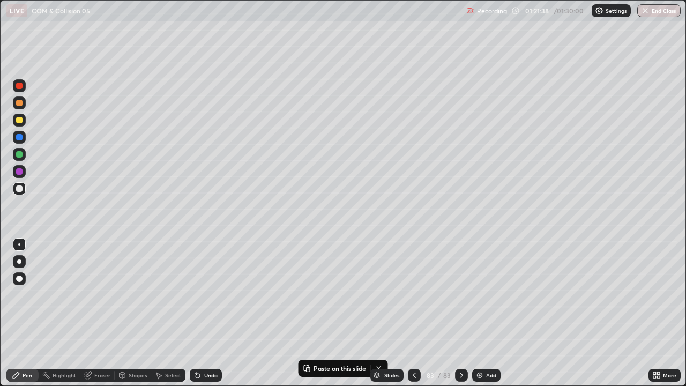
click at [204, 295] on div "Undo" at bounding box center [210, 374] width 13 height 5
click at [200, 295] on icon at bounding box center [197, 375] width 9 height 9
click at [206, 295] on div "Undo" at bounding box center [210, 374] width 13 height 5
click at [487, 295] on div "Add" at bounding box center [491, 374] width 10 height 5
click at [356, 295] on div "Slides 84 / 84 Add" at bounding box center [435, 374] width 427 height 21
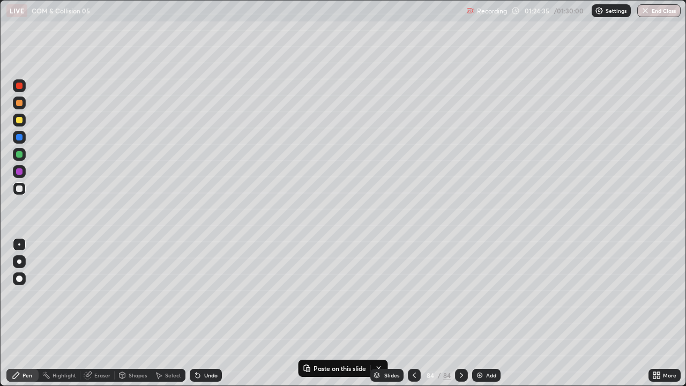
click at [335, 295] on button "Paste on this slide" at bounding box center [335, 368] width 68 height 13
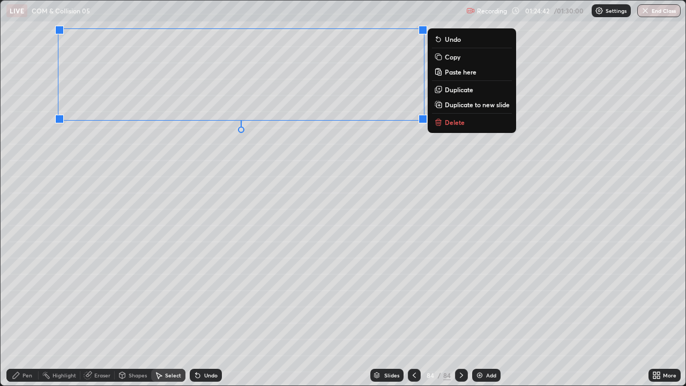
click at [272, 205] on div "0 ° Undo Copy Paste here Duplicate Duplicate to new slide Delete" at bounding box center [343, 193] width 685 height 385
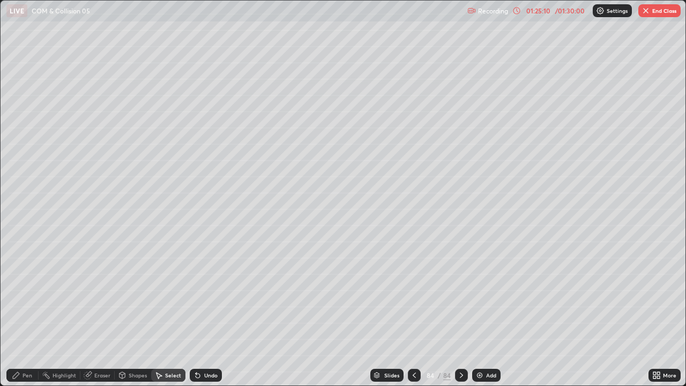
click at [21, 295] on div "Pen" at bounding box center [22, 375] width 32 height 13
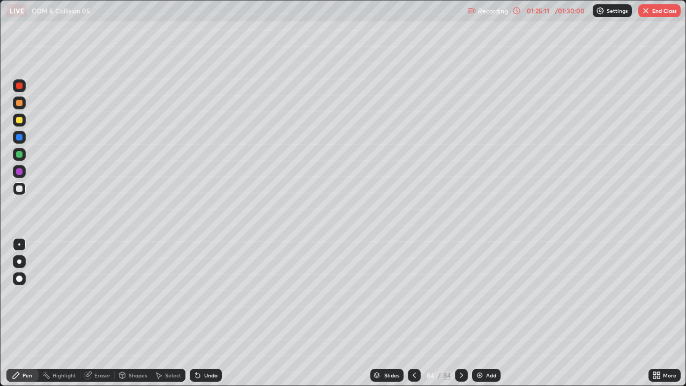
click at [104, 295] on div "Eraser" at bounding box center [102, 374] width 16 height 5
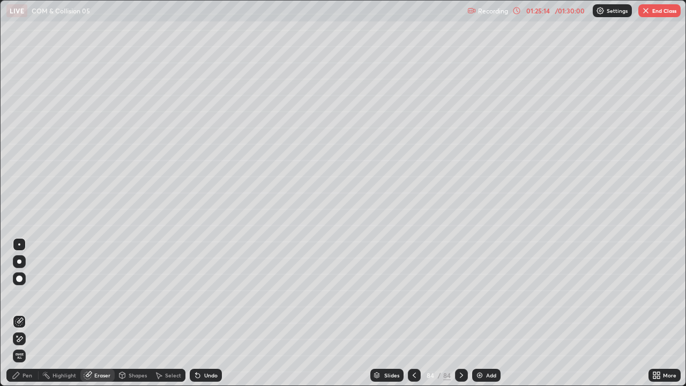
click at [22, 295] on div "Pen" at bounding box center [22, 375] width 32 height 13
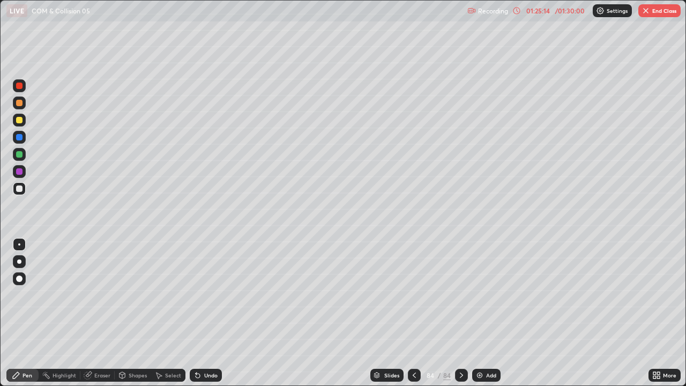
click at [19, 154] on div at bounding box center [19, 154] width 6 height 6
click at [16, 191] on div at bounding box center [19, 188] width 13 height 13
click at [455, 295] on div at bounding box center [461, 375] width 13 height 13
click at [413, 295] on div at bounding box center [414, 375] width 13 height 13
click at [204, 295] on div "Undo" at bounding box center [210, 374] width 13 height 5
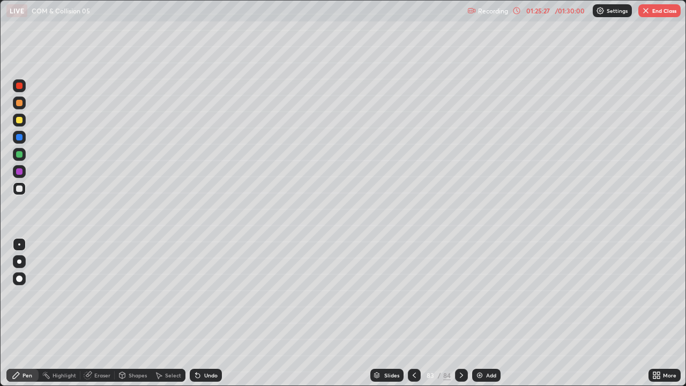
click at [206, 295] on div "Undo" at bounding box center [210, 374] width 13 height 5
click at [168, 295] on div "Select" at bounding box center [173, 374] width 16 height 5
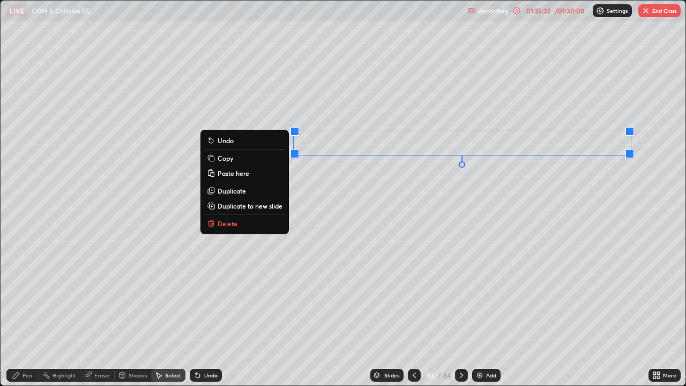
click at [229, 160] on p "Copy" at bounding box center [226, 158] width 16 height 9
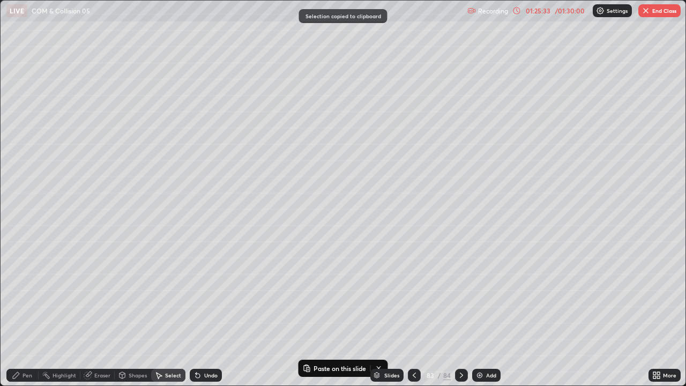
click at [460, 295] on icon at bounding box center [461, 374] width 3 height 5
click at [361, 295] on button "Paste on this slide" at bounding box center [335, 368] width 68 height 13
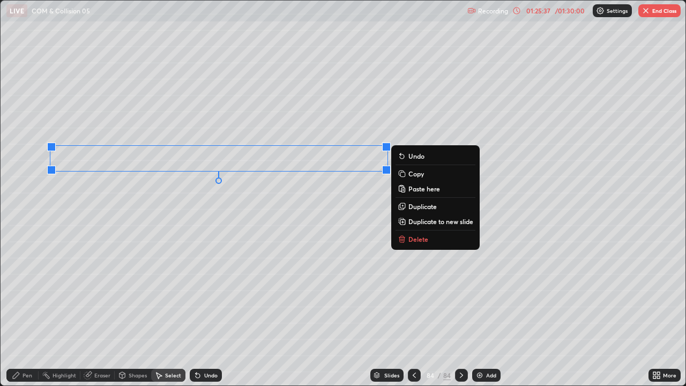
click at [24, 295] on div "Pen" at bounding box center [22, 375] width 32 height 13
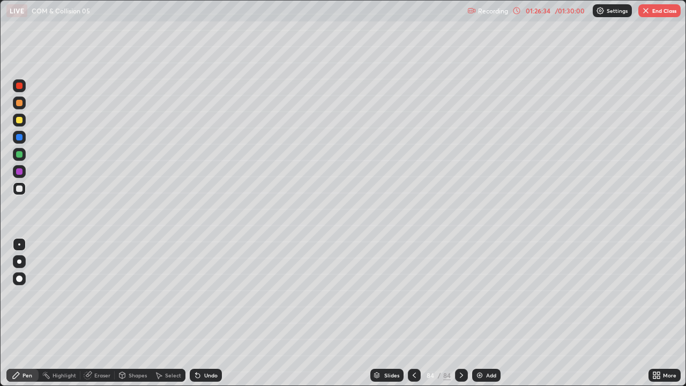
click at [205, 295] on div "Undo" at bounding box center [210, 374] width 13 height 5
click at [139, 295] on div "Shapes" at bounding box center [138, 374] width 18 height 5
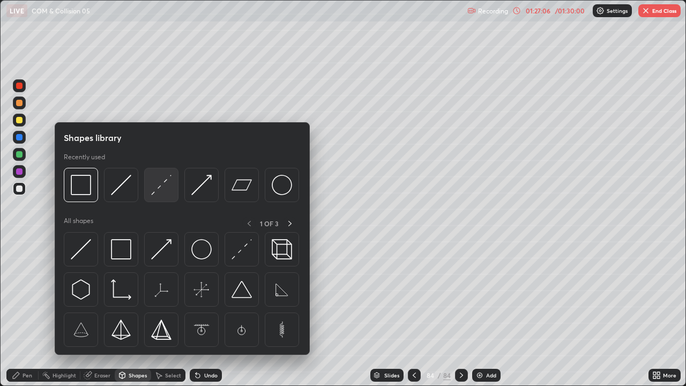
click at [163, 196] on div at bounding box center [161, 185] width 34 height 34
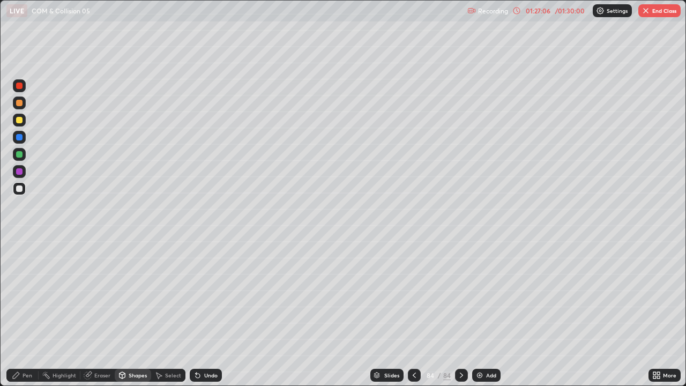
click at [13, 172] on div at bounding box center [19, 171] width 13 height 13
click at [21, 155] on div at bounding box center [19, 154] width 6 height 6
click at [22, 295] on div "Pen" at bounding box center [22, 375] width 32 height 13
click at [200, 295] on icon at bounding box center [197, 375] width 9 height 9
click at [206, 295] on div "Undo" at bounding box center [210, 374] width 13 height 5
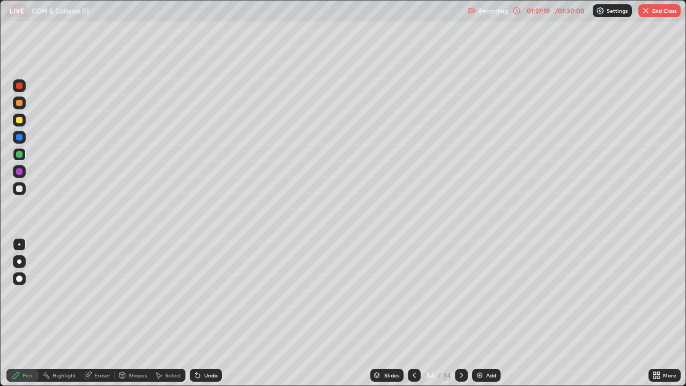
click at [207, 295] on div "Undo" at bounding box center [210, 374] width 13 height 5
click at [659, 295] on icon at bounding box center [656, 375] width 9 height 9
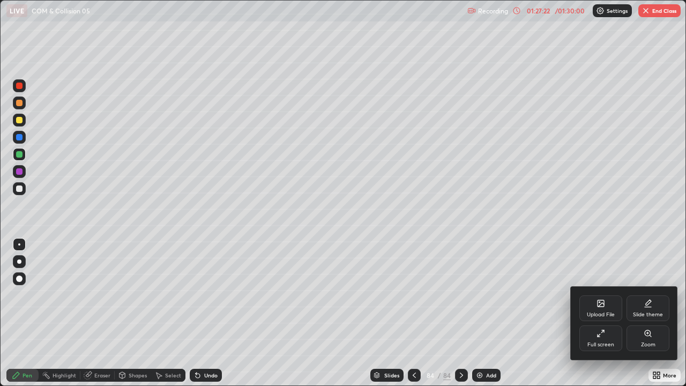
click at [594, 295] on div "Full screen" at bounding box center [600, 344] width 27 height 5
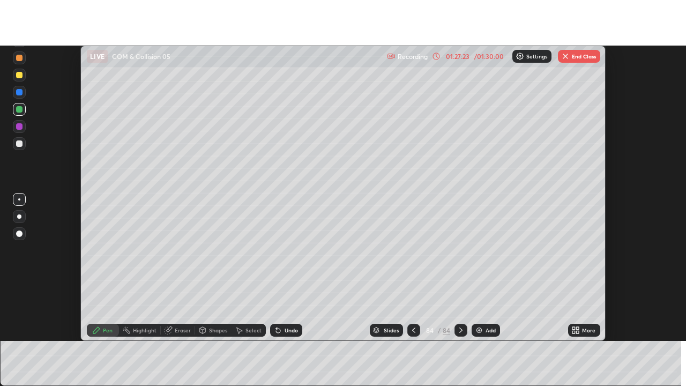
scroll to position [53289, 52898]
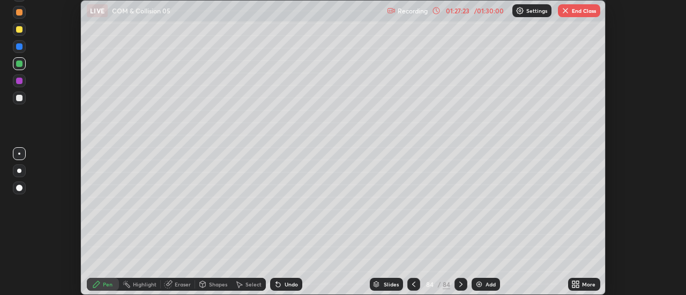
click at [654, 283] on div "Setting up your live class" at bounding box center [343, 147] width 686 height 295
click at [587, 280] on div "More" at bounding box center [584, 284] width 32 height 13
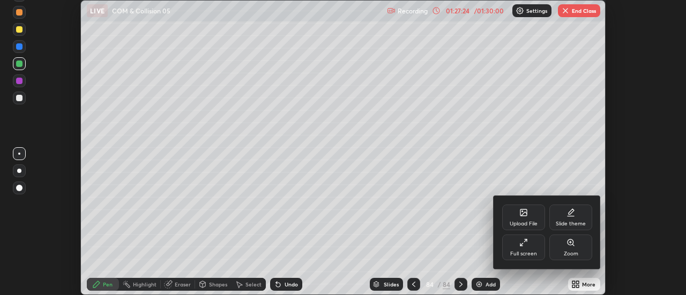
click at [529, 252] on div "Full screen" at bounding box center [523, 253] width 27 height 5
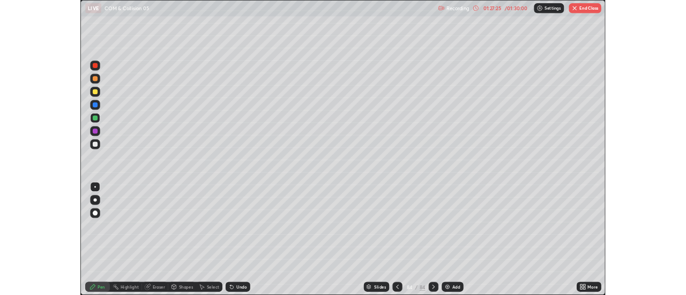
scroll to position [386, 686]
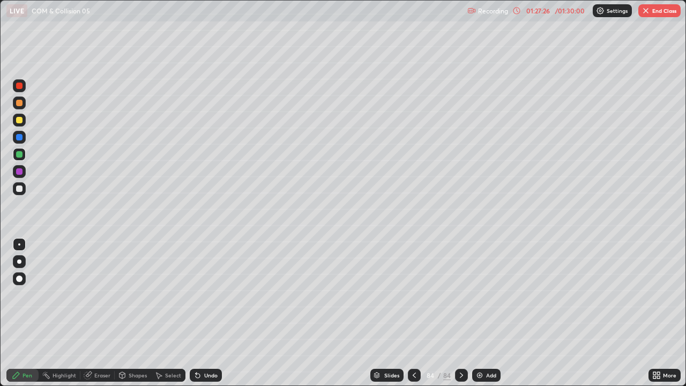
click at [197, 295] on icon at bounding box center [198, 375] width 4 height 4
click at [25, 194] on div at bounding box center [19, 188] width 13 height 17
click at [201, 295] on div "Undo" at bounding box center [206, 375] width 32 height 13
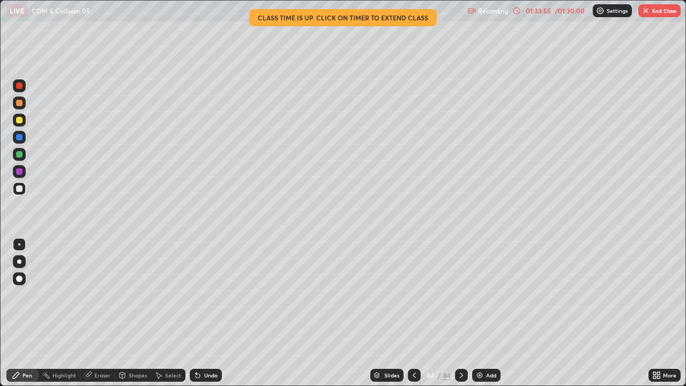
click at [645, 13] on img "button" at bounding box center [645, 10] width 9 height 9
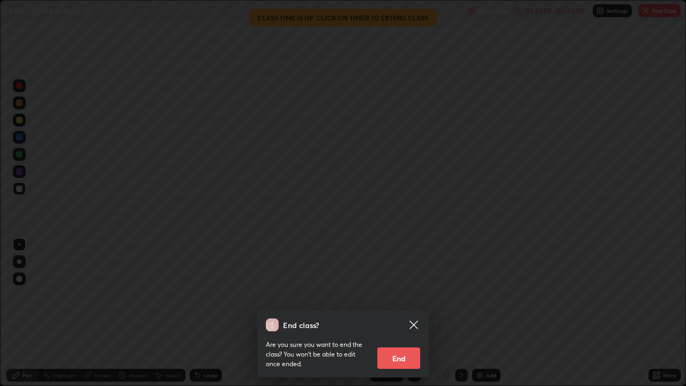
click at [406, 295] on button "End" at bounding box center [398, 357] width 43 height 21
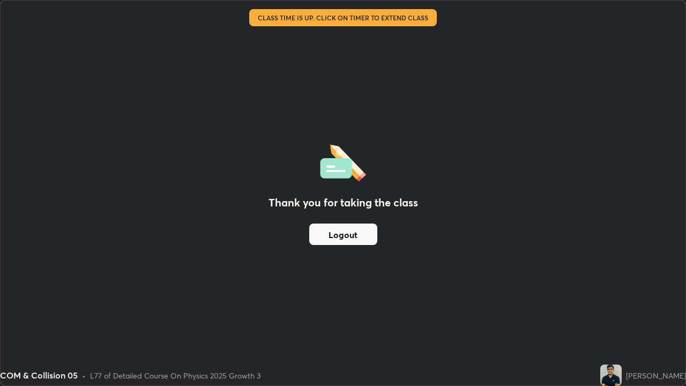
click at [362, 236] on button "Logout" at bounding box center [343, 233] width 68 height 21
click at [362, 233] on button "Logout" at bounding box center [343, 233] width 68 height 21
click at [419, 238] on div "Thank you for taking the class Logout" at bounding box center [343, 193] width 685 height 385
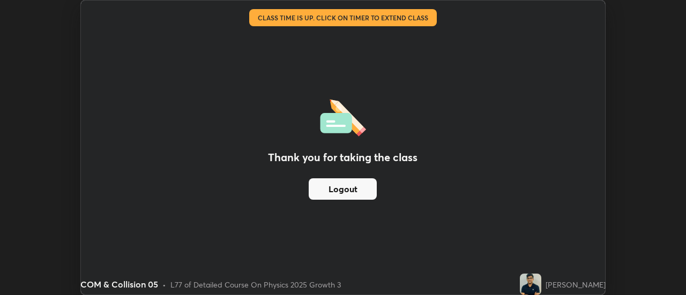
scroll to position [53289, 52898]
